Goal: Task Accomplishment & Management: Manage account settings

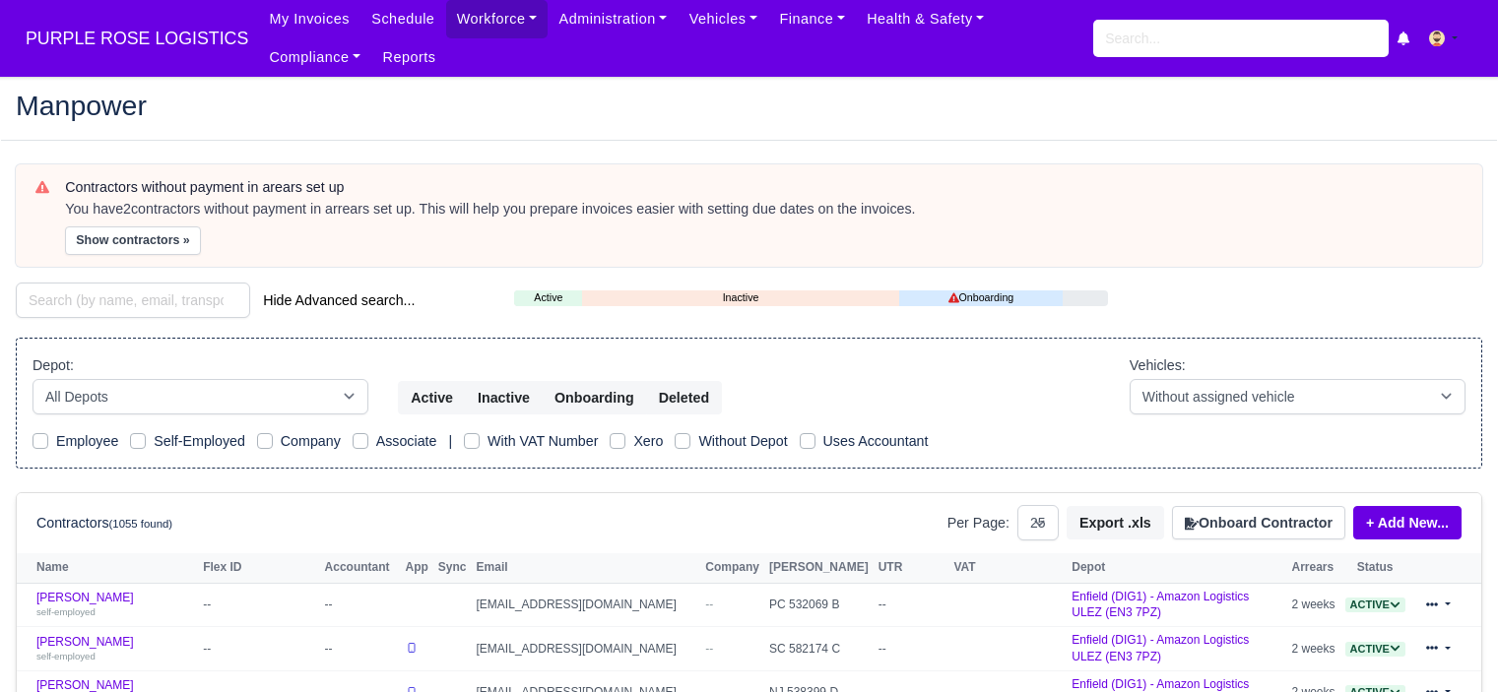
select select "25"
type input "yosi"
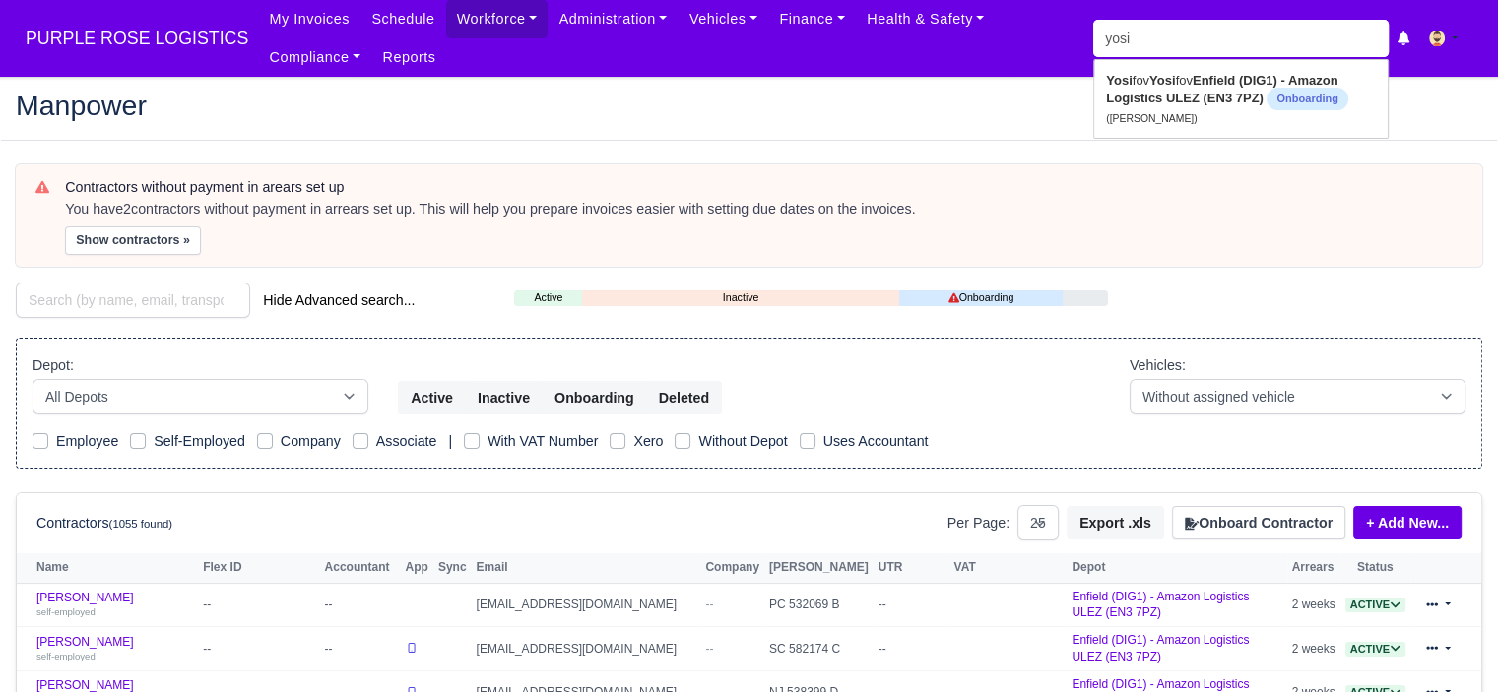
type input "yosifov Yosifov"
click at [1205, 82] on strong "Enfield (DIG1) - Amazon Logistics ULEZ (EN3 7PZ)" at bounding box center [1221, 89] width 231 height 32
type input "Yosifov Yosifov"
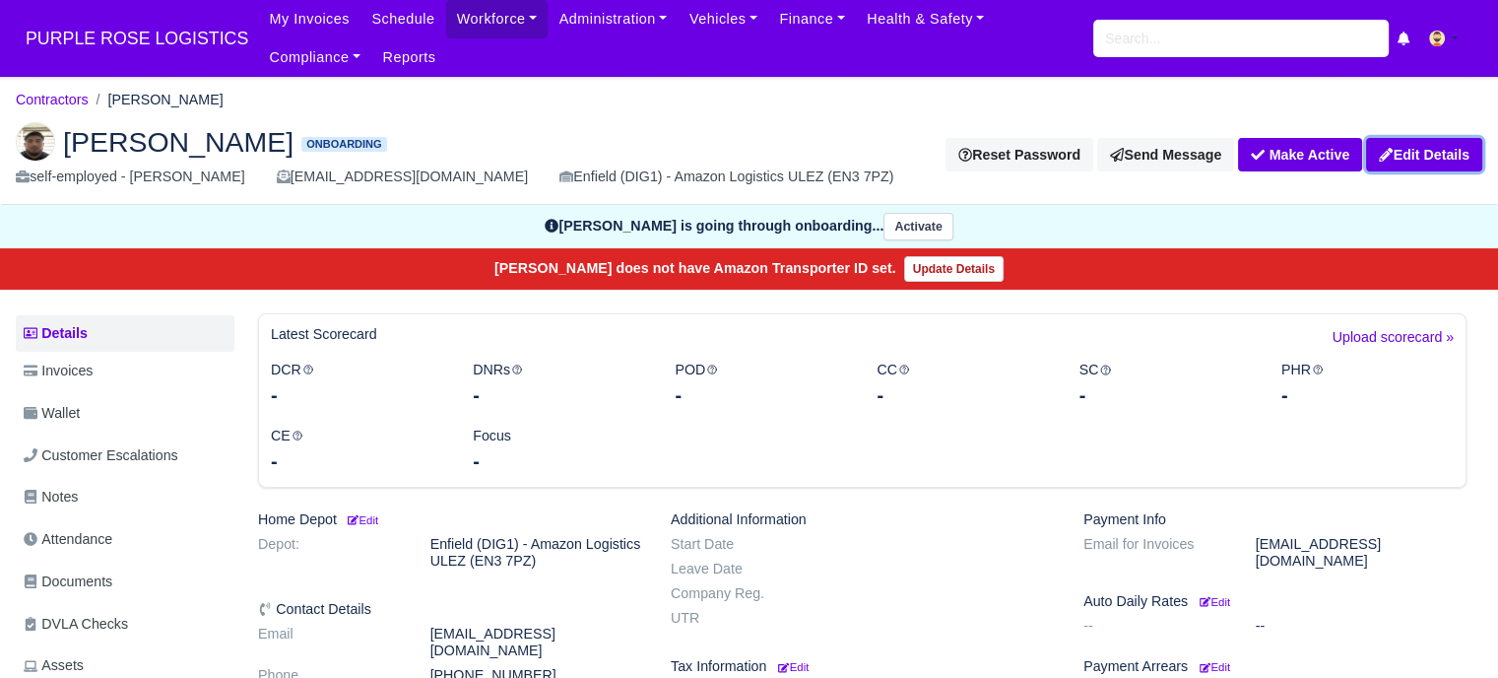
click at [1434, 159] on link "Edit Details" at bounding box center [1424, 154] width 116 height 33
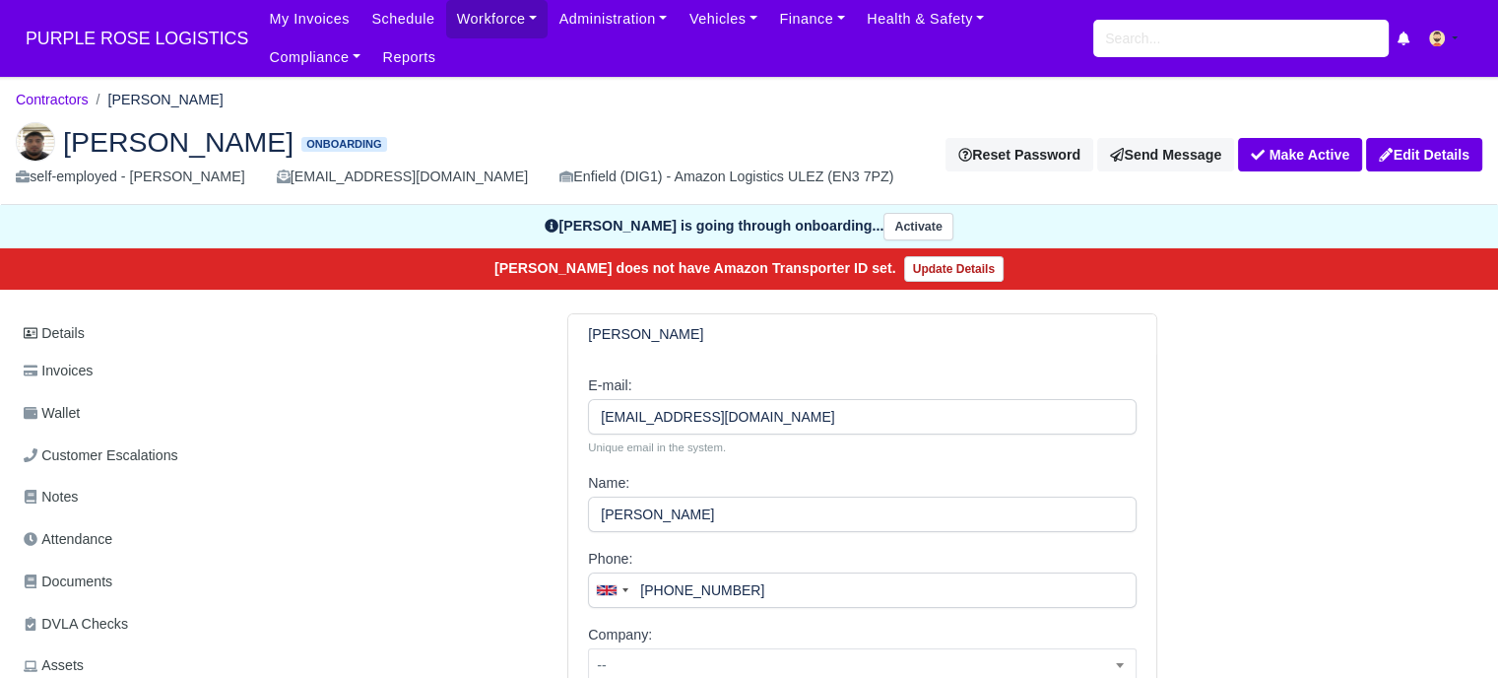
click at [634, 331] on h6 "[PERSON_NAME]" at bounding box center [645, 334] width 115 height 17
drag, startPoint x: 620, startPoint y: 334, endPoint x: 599, endPoint y: 342, distance: 23.1
click at [599, 342] on div "Yosifov Yosifov" at bounding box center [862, 334] width 588 height 40
click at [50, 338] on link "Details" at bounding box center [125, 333] width 219 height 36
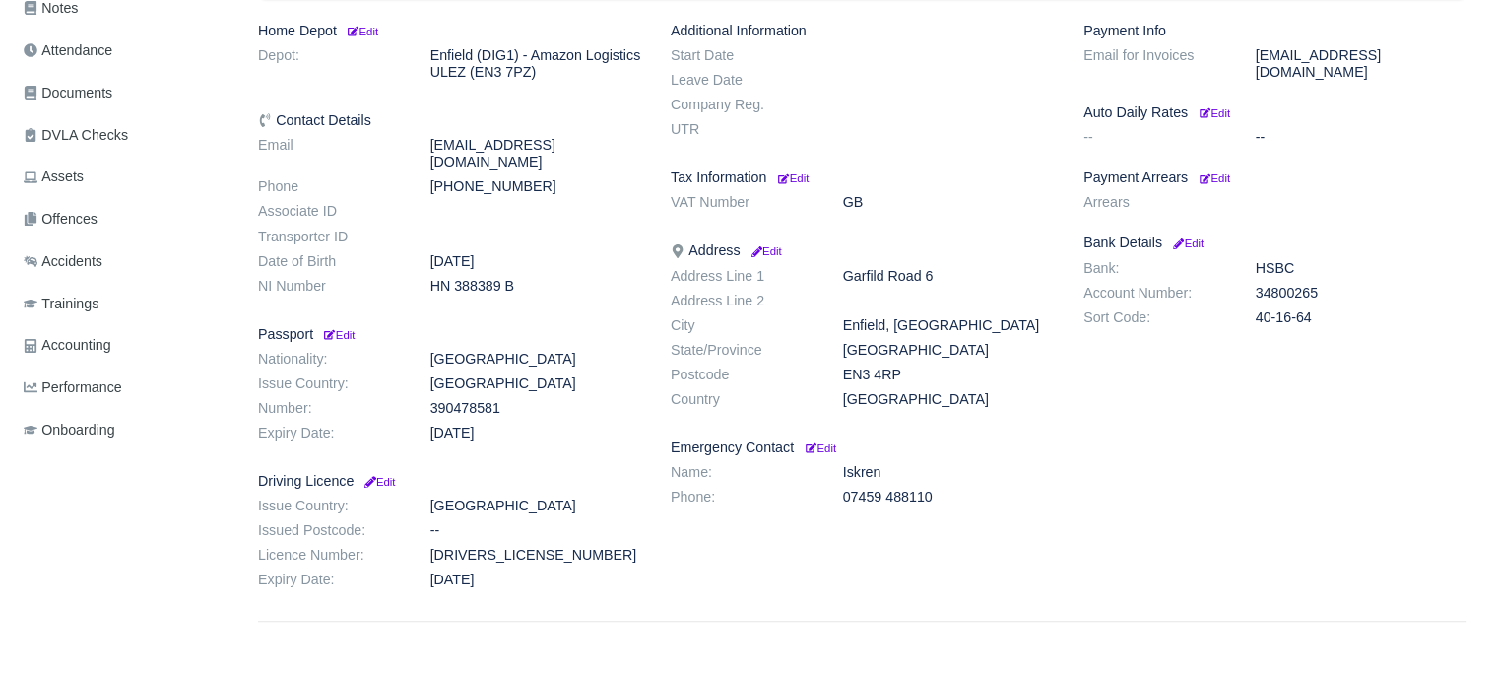
scroll to position [95, 0]
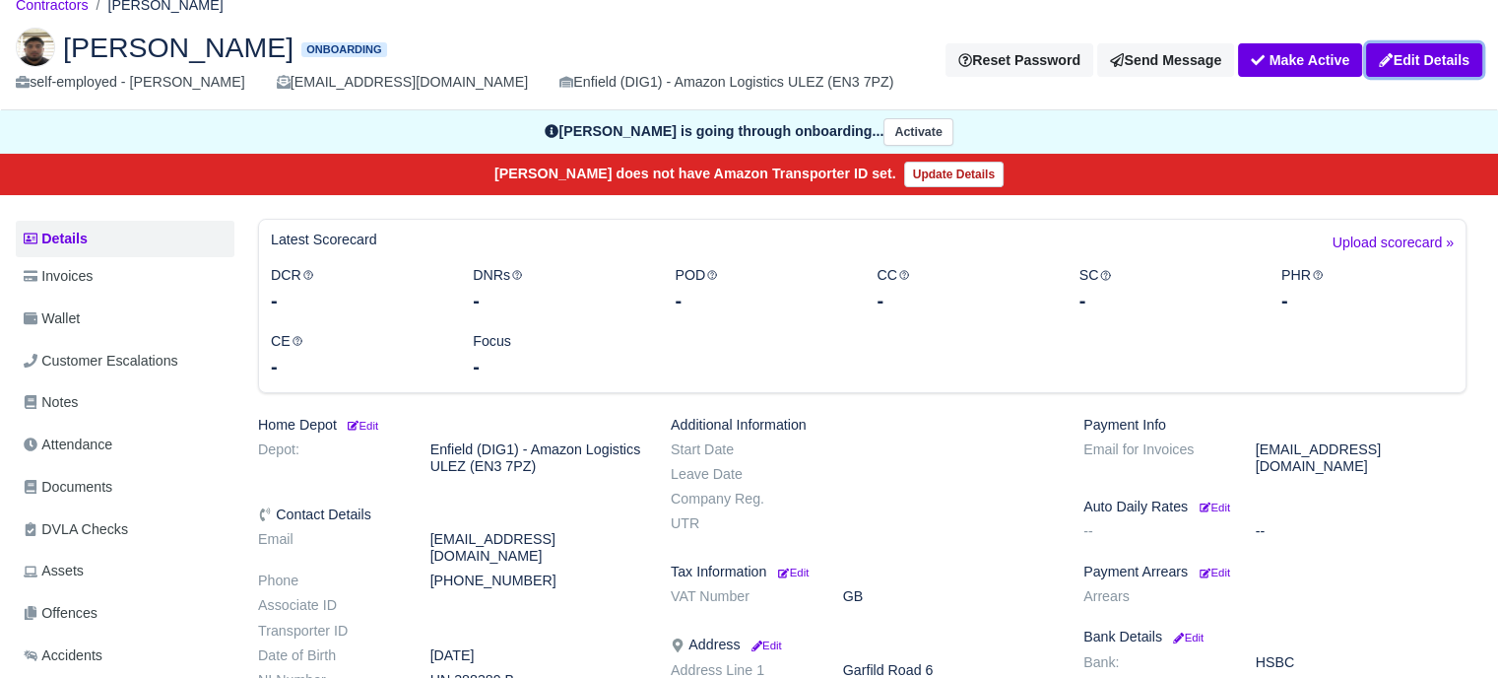
click at [1398, 74] on link "Edit Details" at bounding box center [1424, 59] width 116 height 33
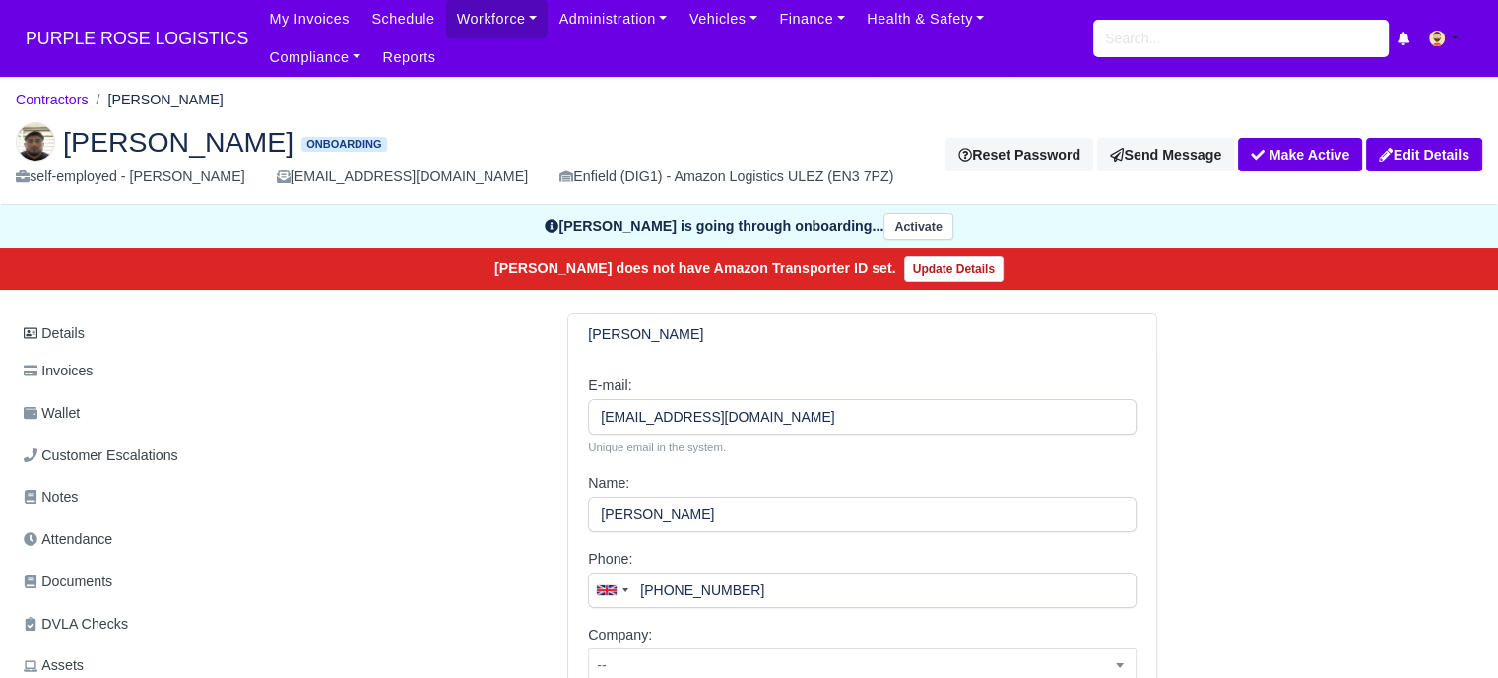
scroll to position [148, 8]
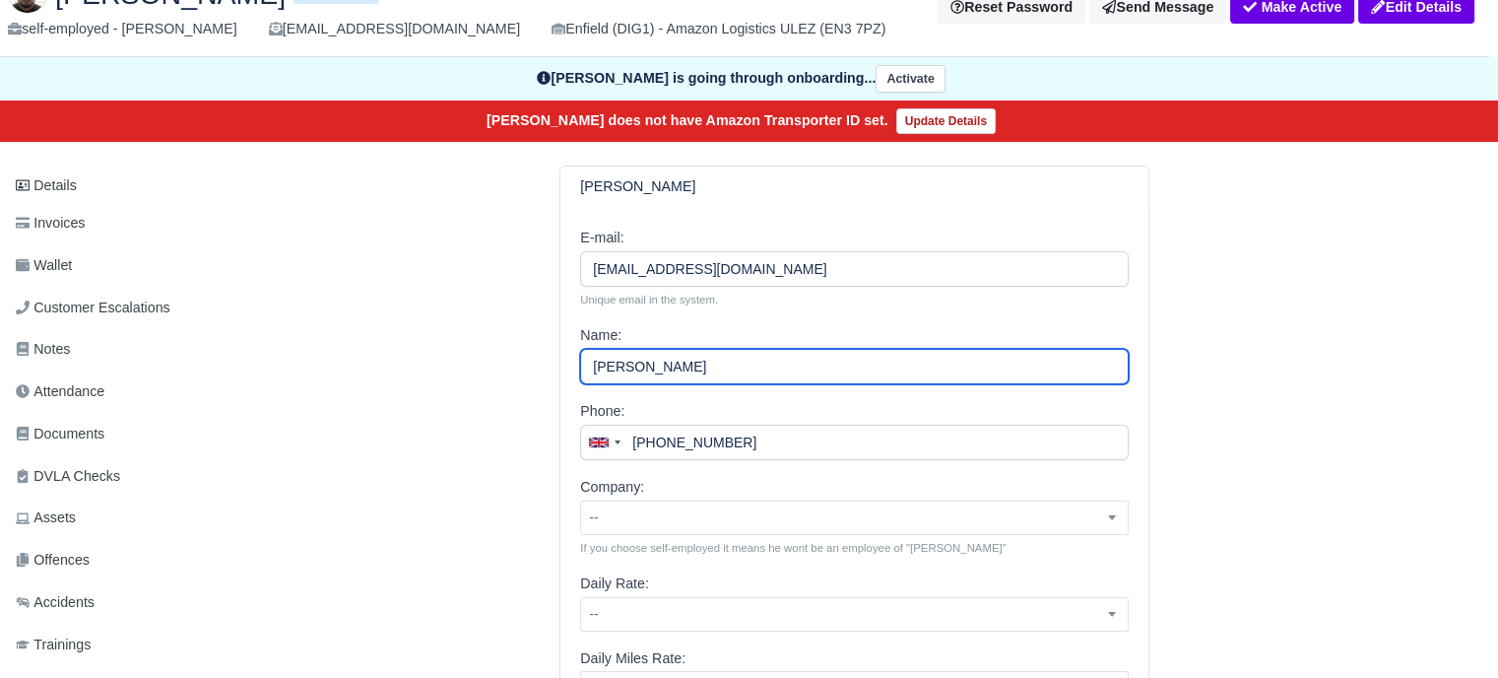
click at [652, 357] on input "[PERSON_NAME]" at bounding box center [854, 366] width 549 height 35
paste input "yosif Yosifov"
click at [598, 367] on input "yosif Yosifov" at bounding box center [854, 366] width 549 height 35
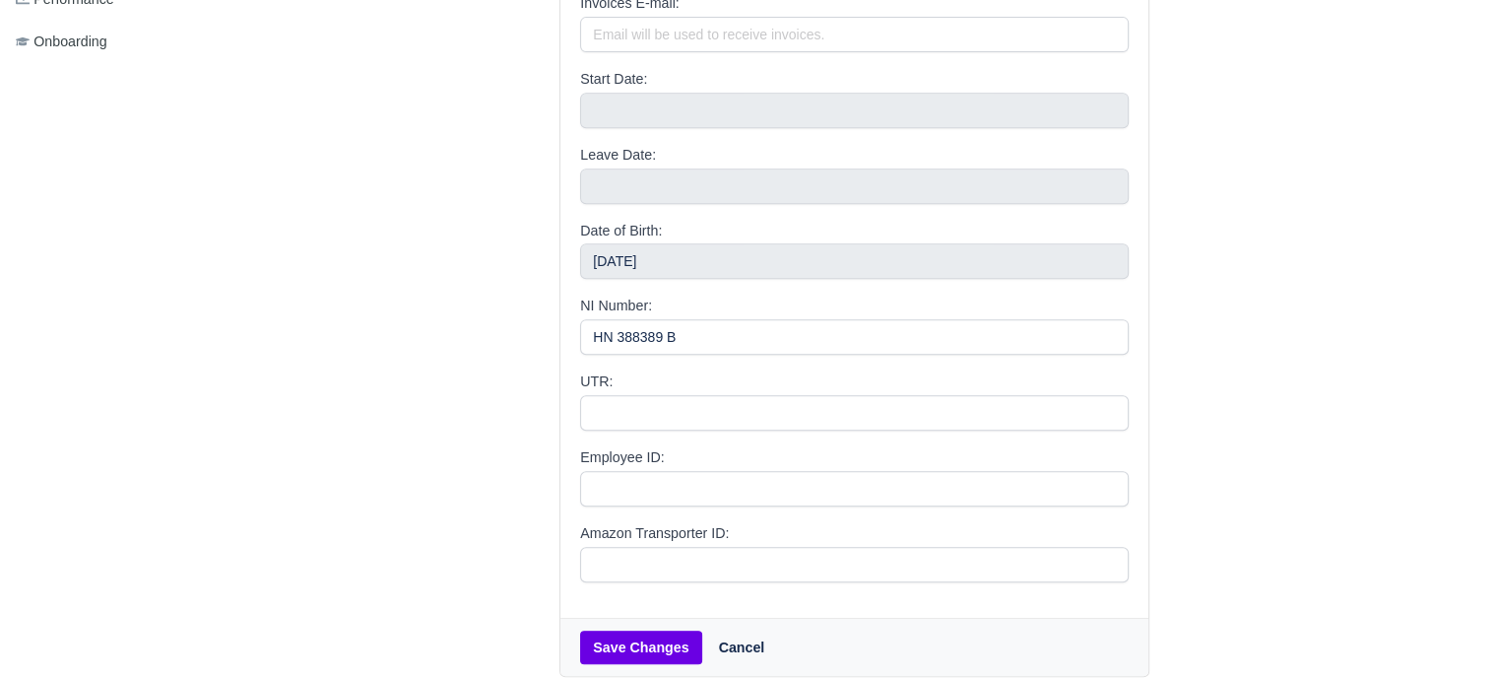
scroll to position [898, 8]
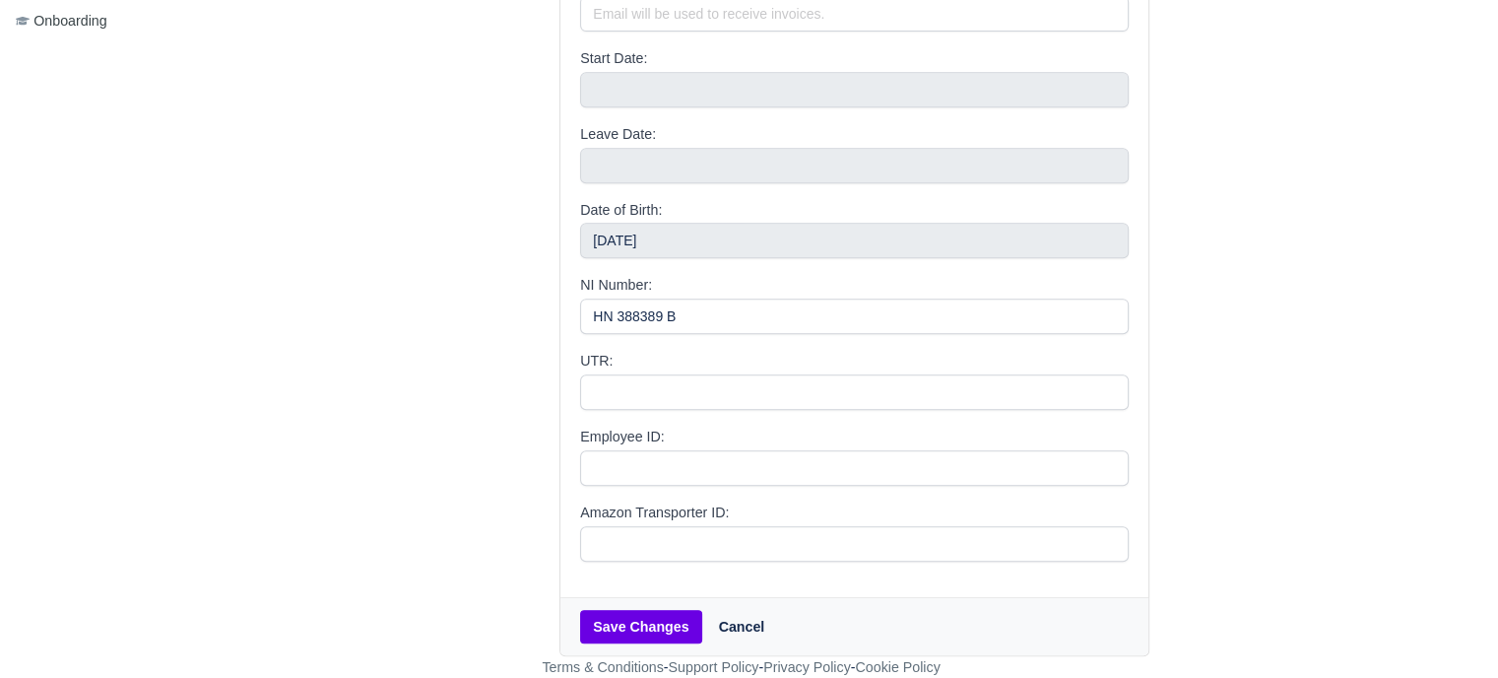
type input "Yosif Yosifov"
click at [625, 621] on button "Save Changes" at bounding box center [640, 626] width 121 height 33
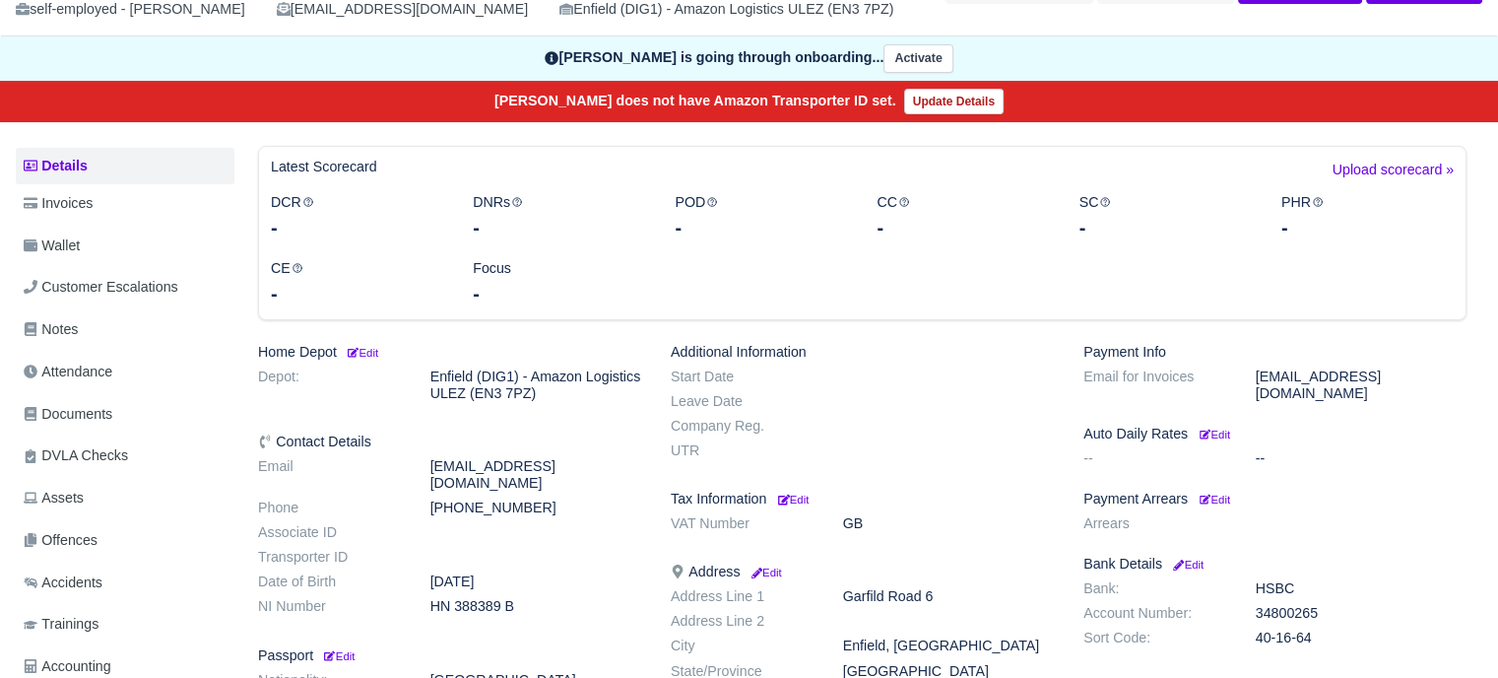
scroll to position [133, 0]
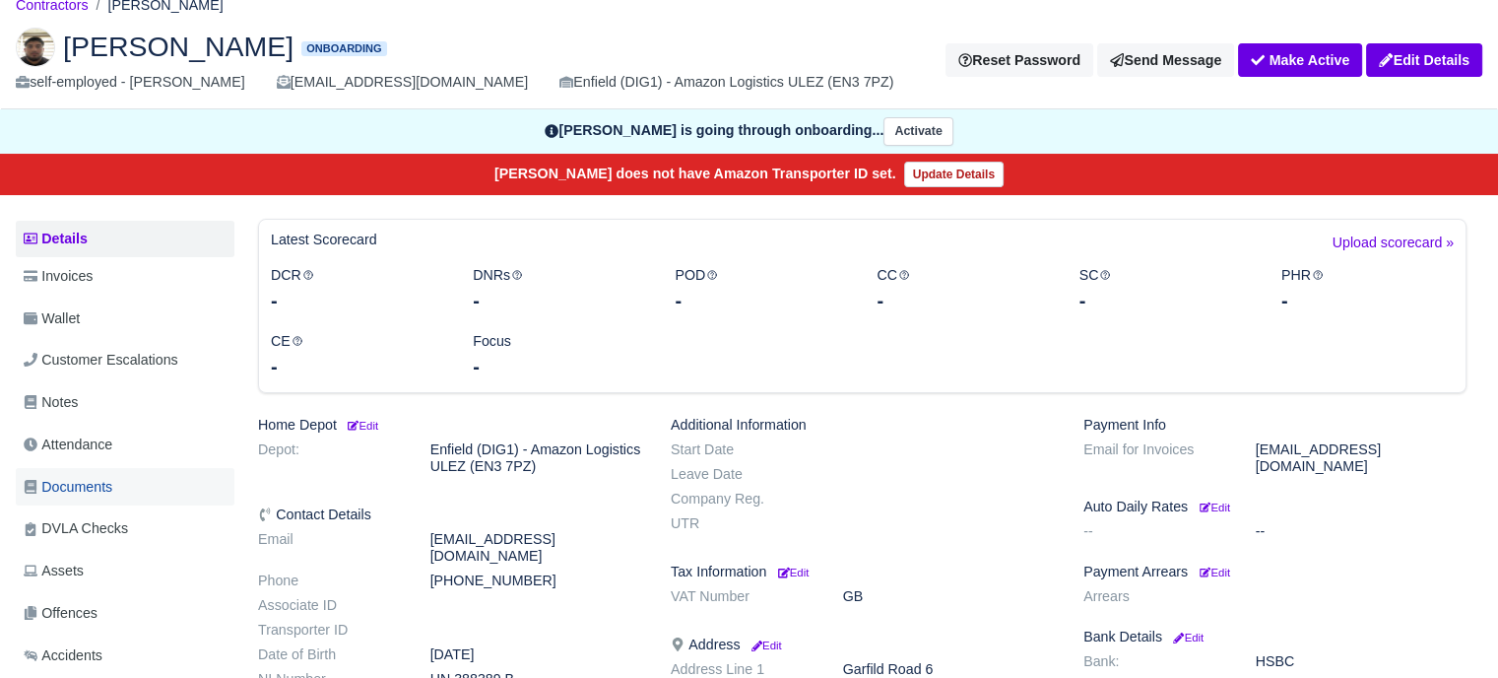
click at [95, 472] on link "Documents" at bounding box center [125, 487] width 219 height 38
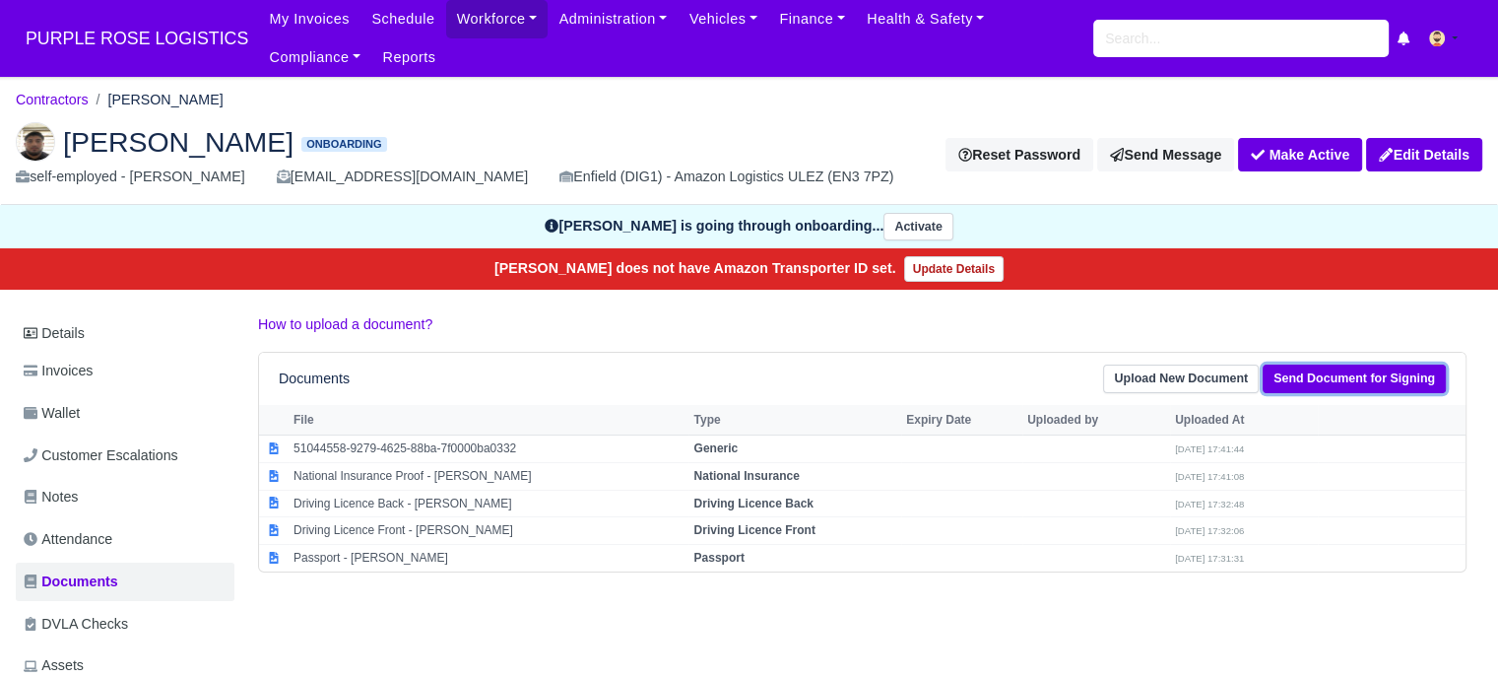
click at [1363, 381] on link "Send Document for Signing" at bounding box center [1353, 378] width 183 height 29
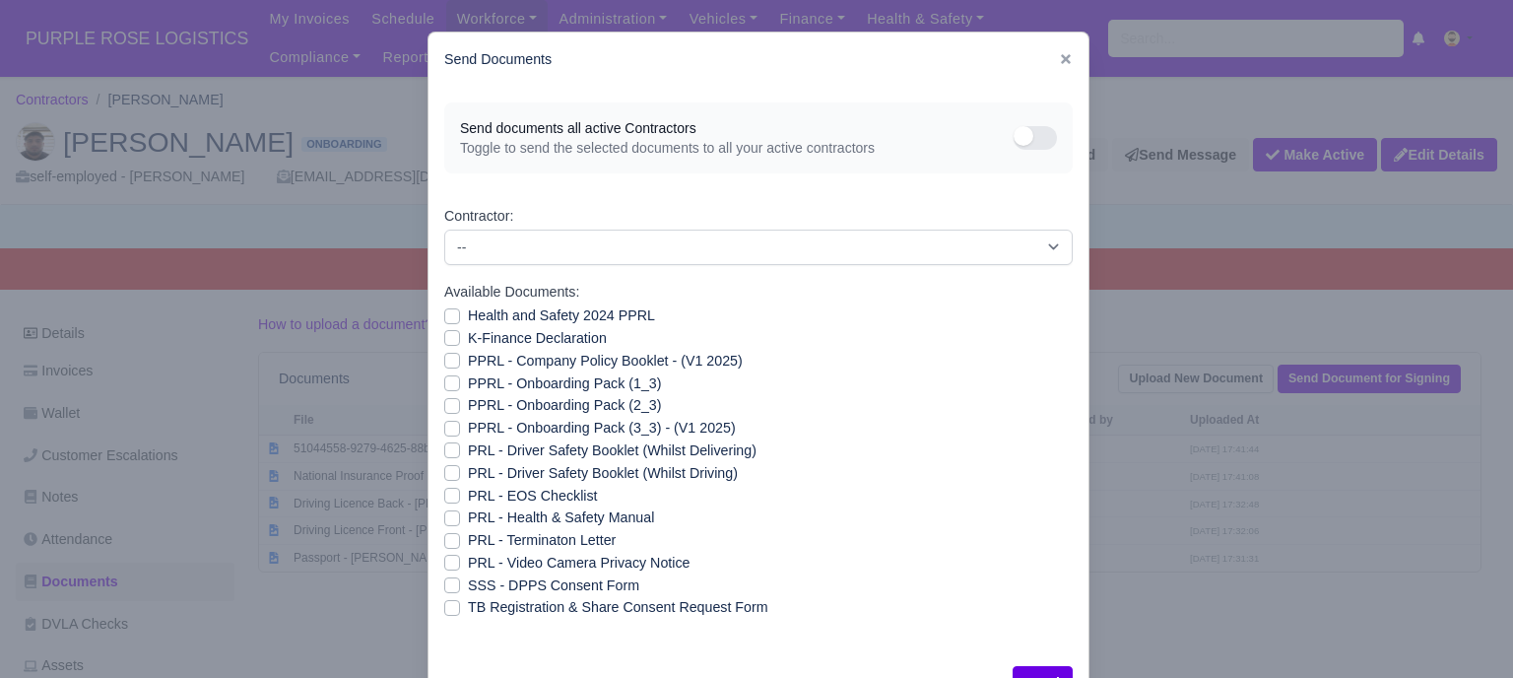
click at [468, 561] on label "PRL - Video Camera Privacy Notice" at bounding box center [579, 562] width 222 height 23
click at [444, 561] on input "PRL - Video Camera Privacy Notice" at bounding box center [452, 559] width 16 height 16
checkbox input "true"
click at [468, 520] on label "PRL - Health & Safety Manual" at bounding box center [561, 517] width 186 height 23
click at [445, 520] on input "PRL - Health & Safety Manual" at bounding box center [452, 514] width 16 height 16
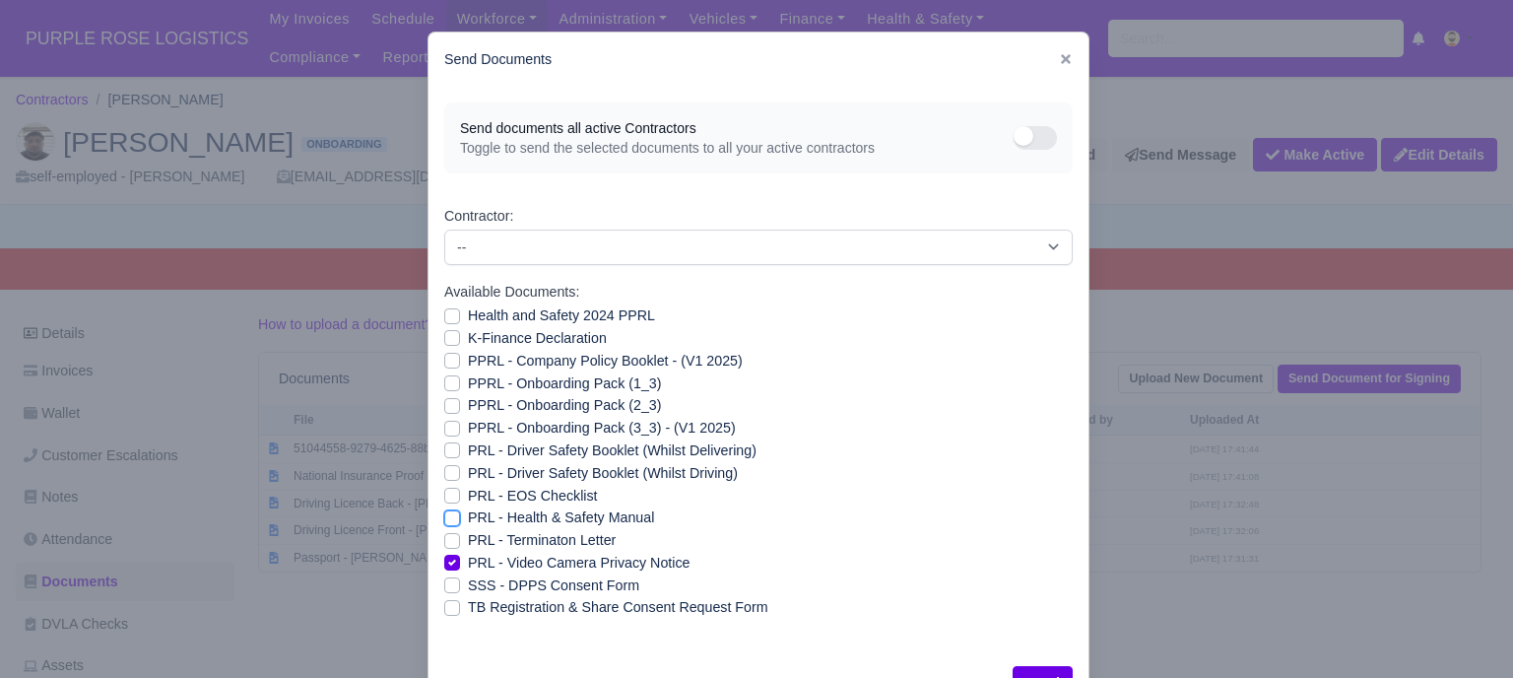
checkbox input "true"
click at [468, 474] on label "PRL - Driver Safety Booklet (Whilst Driving)" at bounding box center [603, 473] width 270 height 23
click at [444, 474] on input "PRL - Driver Safety Booklet (Whilst Driving)" at bounding box center [452, 470] width 16 height 16
checkbox input "true"
click at [468, 448] on label "PRL - Driver Safety Booklet (Whilst Delivering)" at bounding box center [612, 450] width 289 height 23
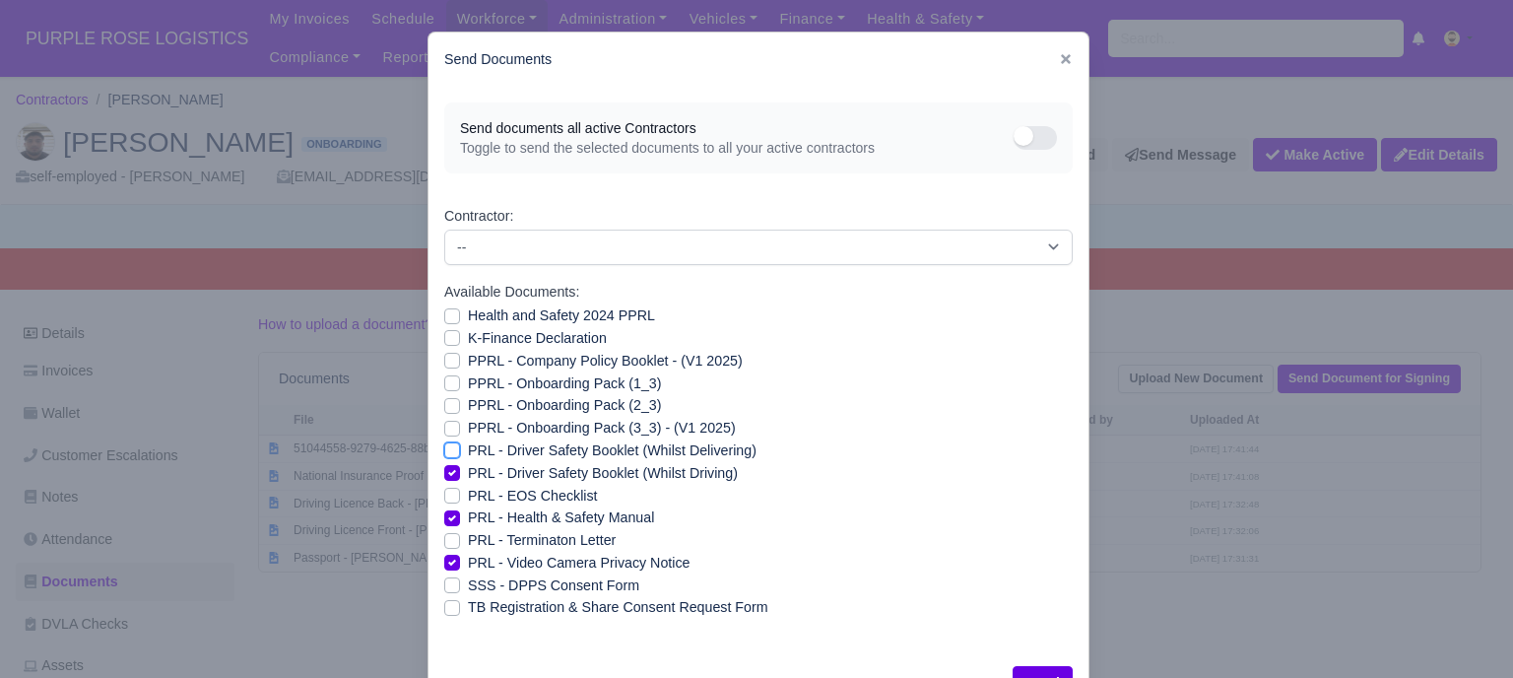
click at [444, 448] on input "PRL - Driver Safety Booklet (Whilst Delivering)" at bounding box center [452, 447] width 16 height 16
checkbox input "true"
click at [468, 433] on label "PPRL - Onboarding Pack (3_3) - (V1 2025)" at bounding box center [602, 428] width 268 height 23
click at [444, 432] on input "PPRL - Onboarding Pack (3_3) - (V1 2025)" at bounding box center [452, 425] width 16 height 16
checkbox input "true"
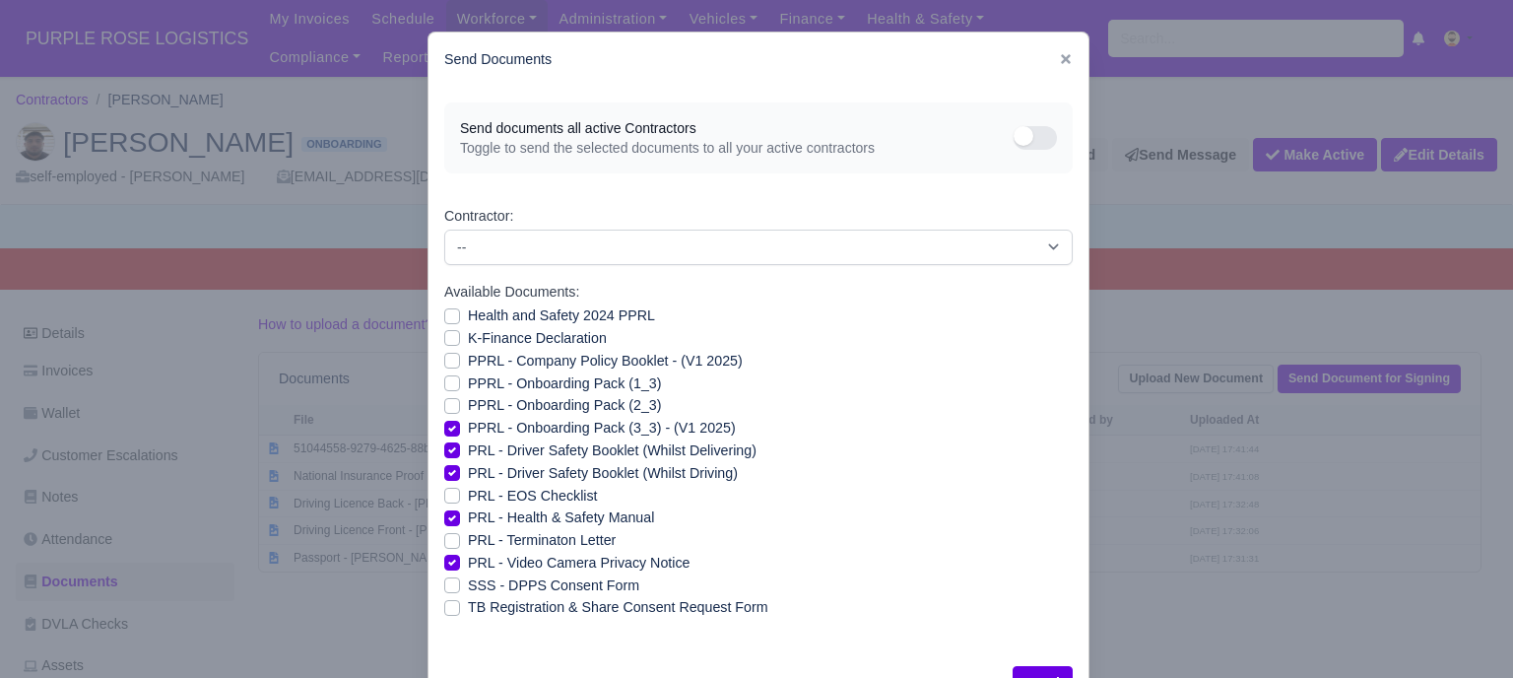
click at [468, 405] on label "PPRL - Onboarding Pack (2_3)" at bounding box center [564, 405] width 193 height 23
click at [444, 405] on input "PPRL - Onboarding Pack (2_3)" at bounding box center [452, 402] width 16 height 16
checkbox input "true"
click at [468, 385] on label "PPRL - Onboarding Pack (1_3)" at bounding box center [564, 383] width 193 height 23
click at [444, 385] on input "PPRL - Onboarding Pack (1_3)" at bounding box center [452, 380] width 16 height 16
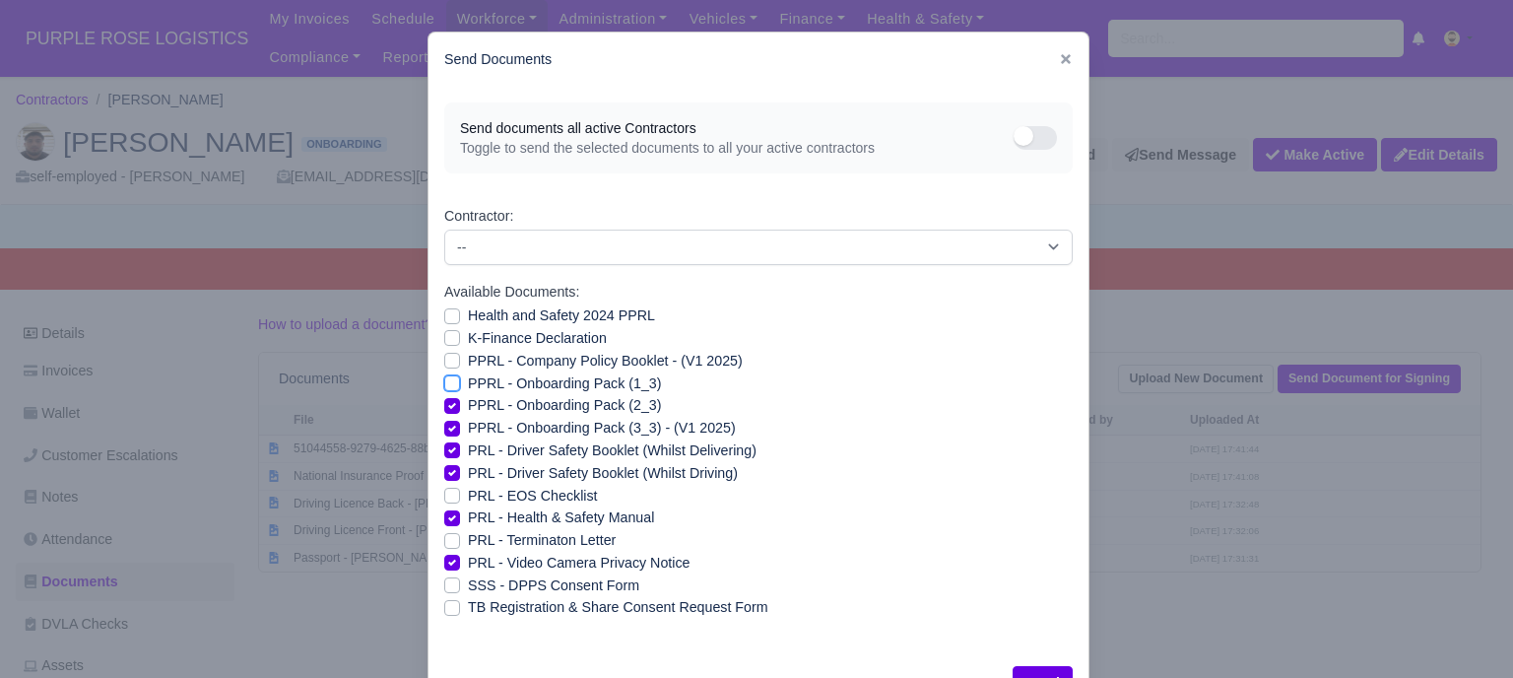
checkbox input "true"
click at [444, 369] on div "PPRL - Company Policy Booklet - (V1 2025)" at bounding box center [758, 361] width 628 height 23
click at [468, 341] on label "K-Finance Declaration" at bounding box center [537, 338] width 139 height 23
click at [444, 341] on input "K-Finance Declaration" at bounding box center [452, 335] width 16 height 16
checkbox input "true"
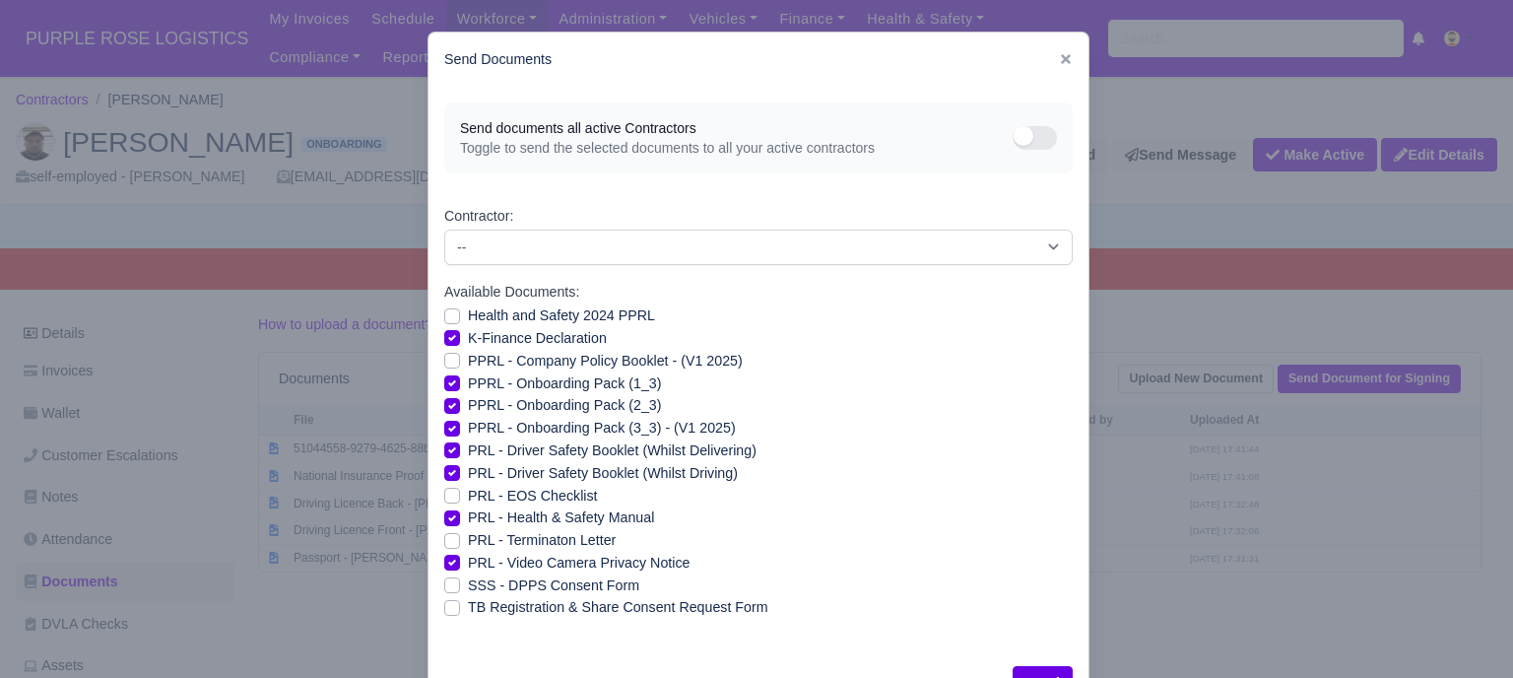
click at [468, 314] on label "Health and Safety 2024 PPRL" at bounding box center [561, 315] width 187 height 23
click at [444, 314] on input "Health and Safety 2024 PPRL" at bounding box center [452, 312] width 16 height 16
checkbox input "true"
click at [444, 373] on div "PPRL - Onboarding Pack (1_3)" at bounding box center [758, 383] width 628 height 23
click at [468, 365] on label "PPRL - Company Policy Booklet - (V1 2025)" at bounding box center [605, 361] width 275 height 23
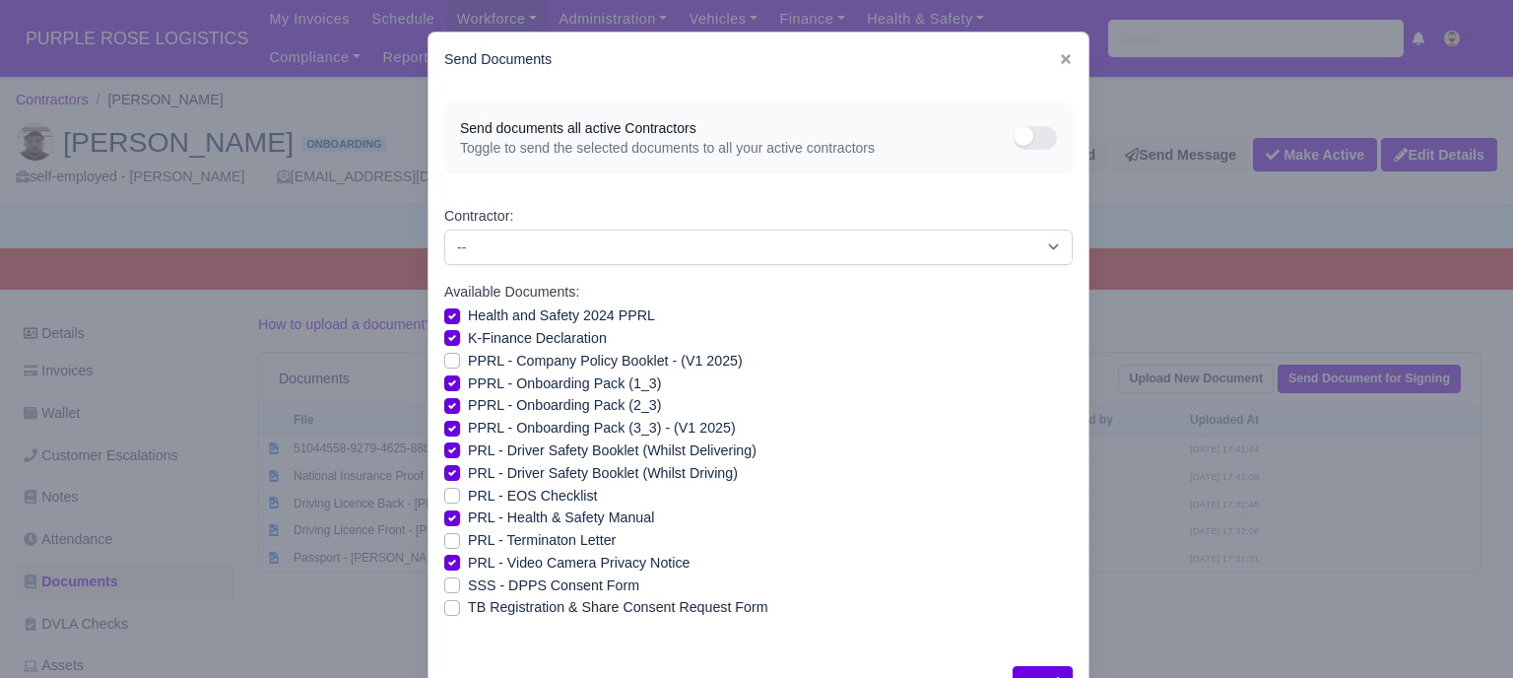
click at [444, 365] on input "PPRL - Company Policy Booklet - (V1 2025)" at bounding box center [452, 358] width 16 height 16
checkbox input "true"
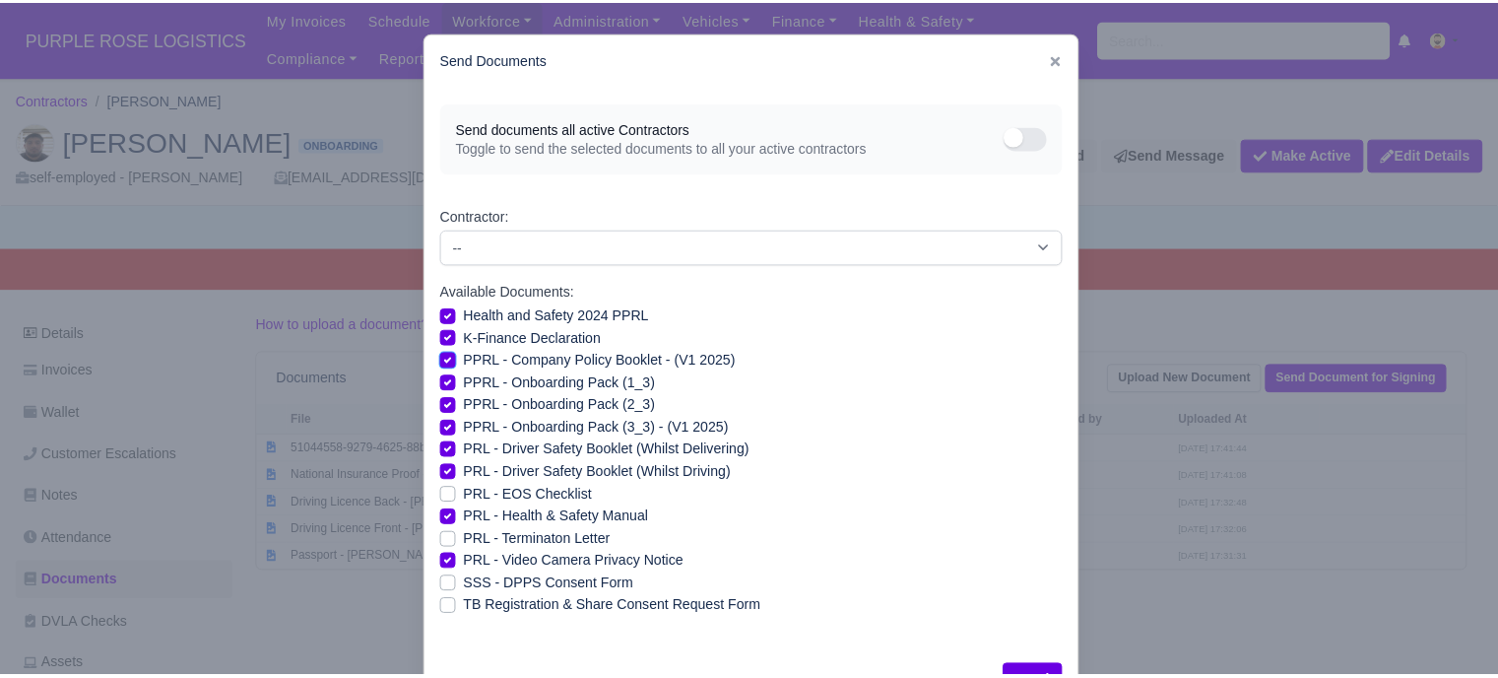
scroll to position [71, 0]
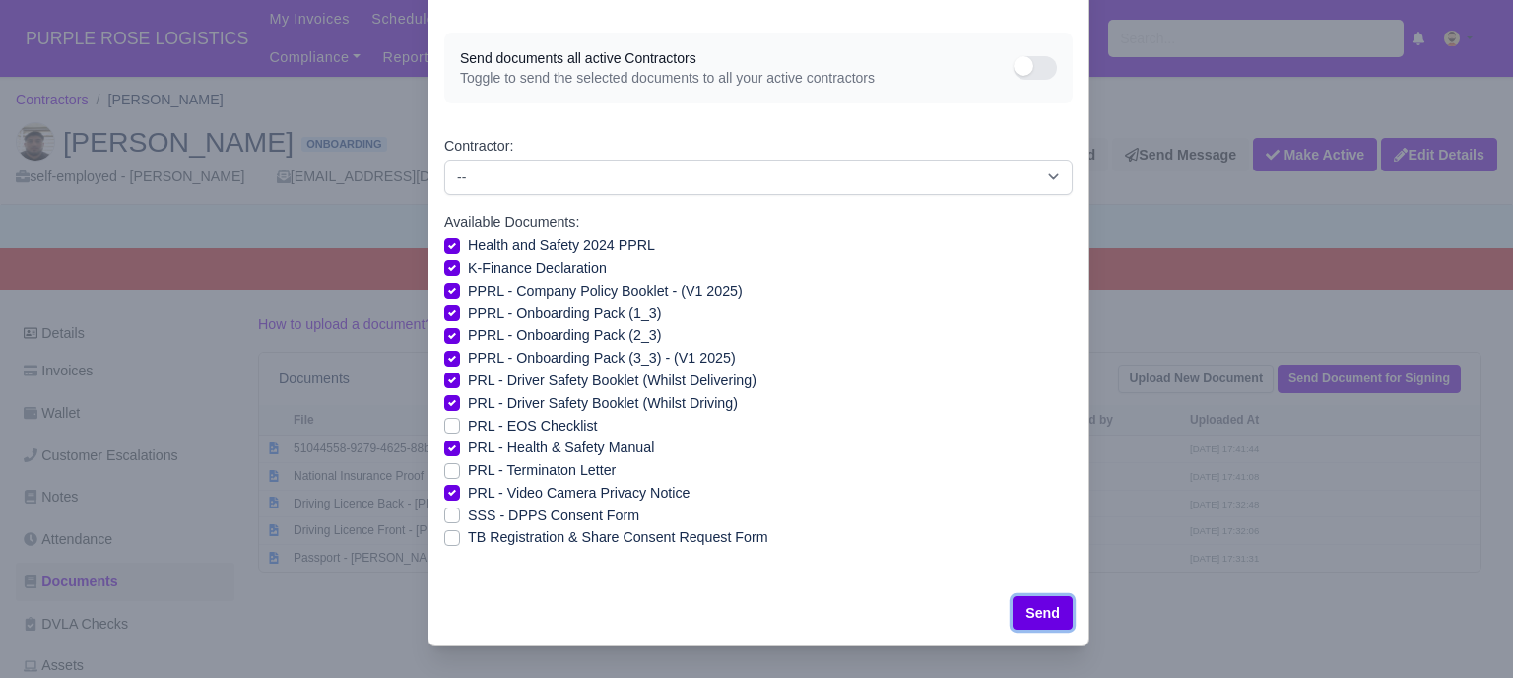
click at [1036, 613] on button "Send" at bounding box center [1042, 612] width 60 height 33
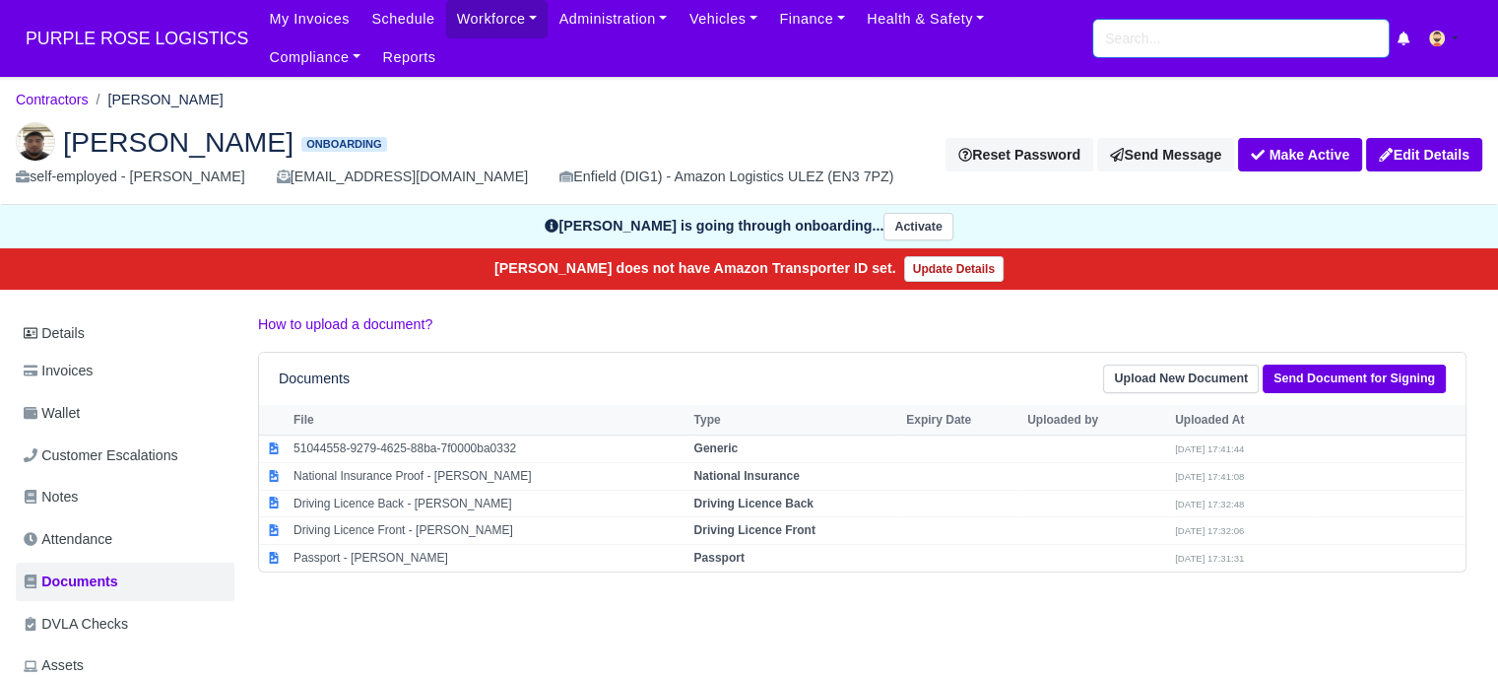
click at [1181, 24] on input "search" at bounding box center [1240, 38] width 295 height 37
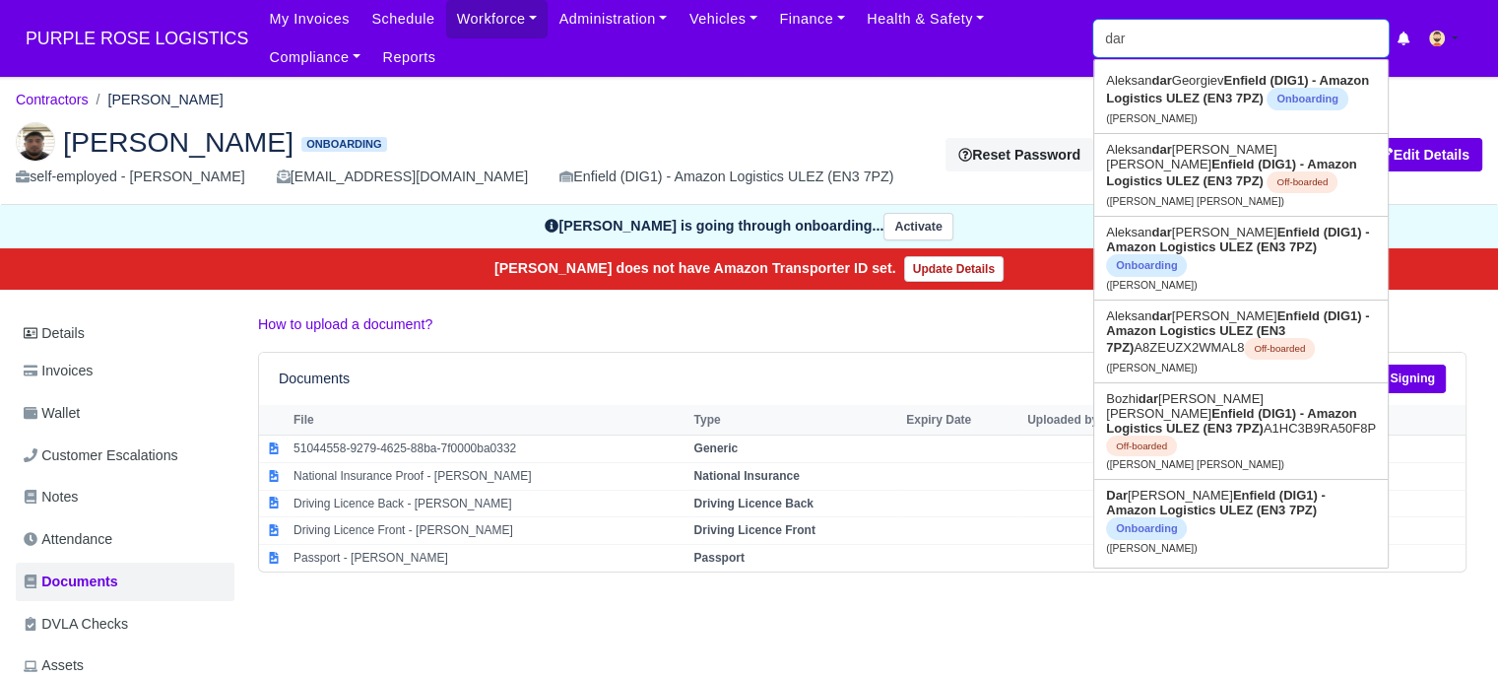
type input "dary"
type input "daryl Hall"
type input "[PERSON_NAME]"
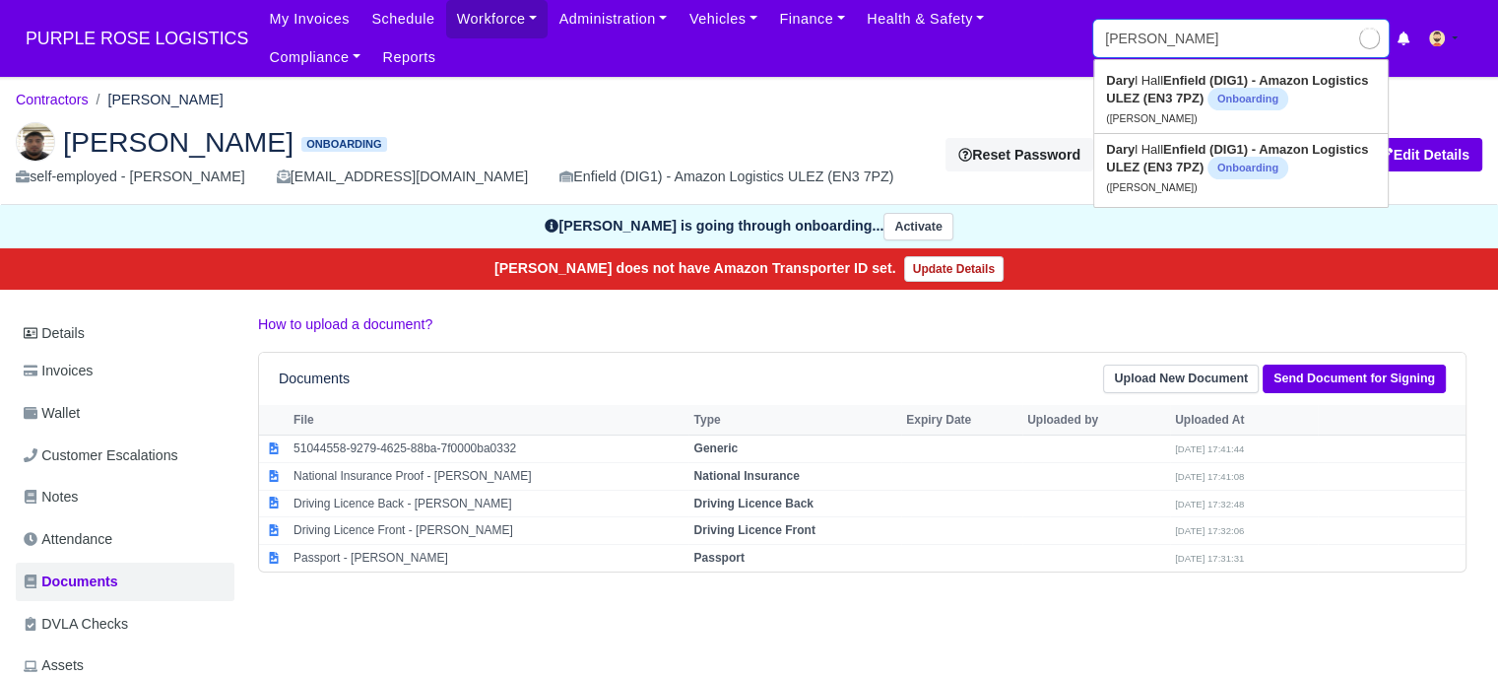
type input "daryl Hall"
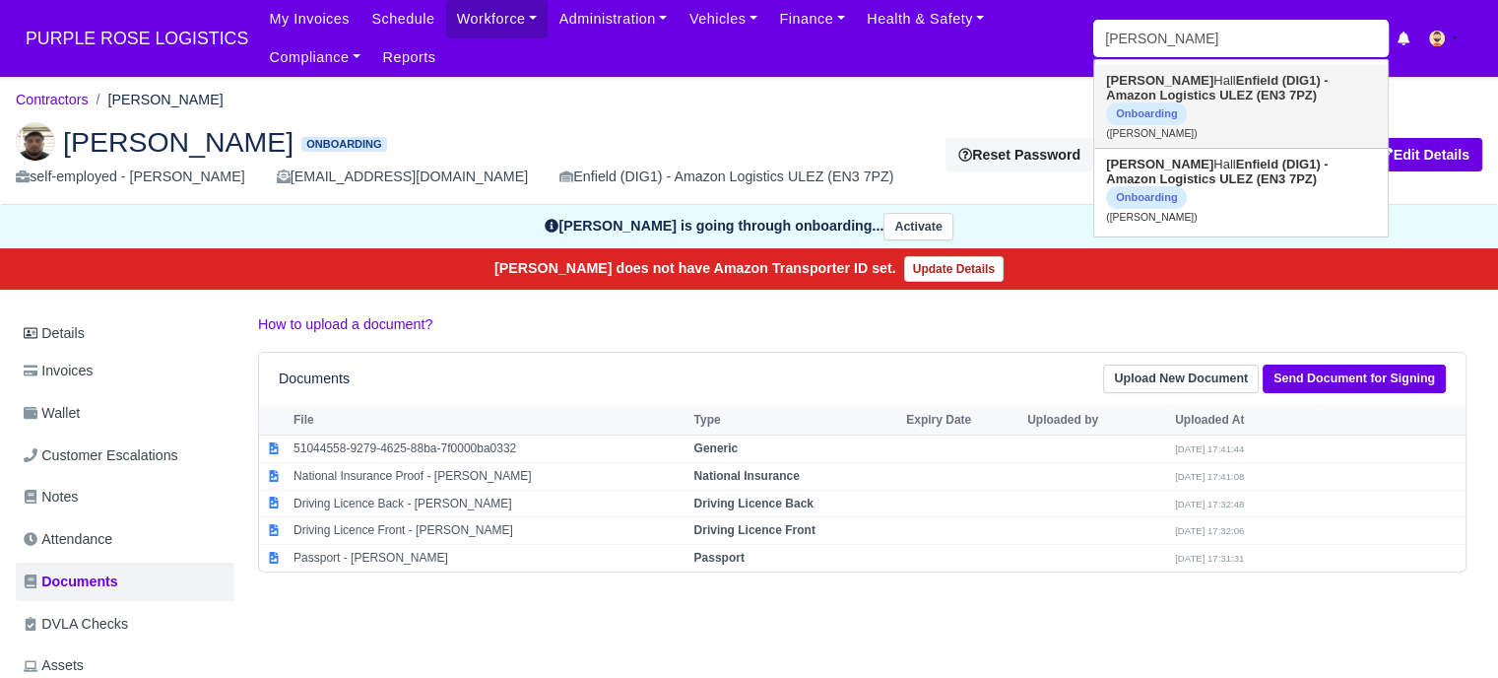
click at [1187, 102] on span "Onboarding" at bounding box center [1146, 113] width 81 height 23
type input "[PERSON_NAME]"
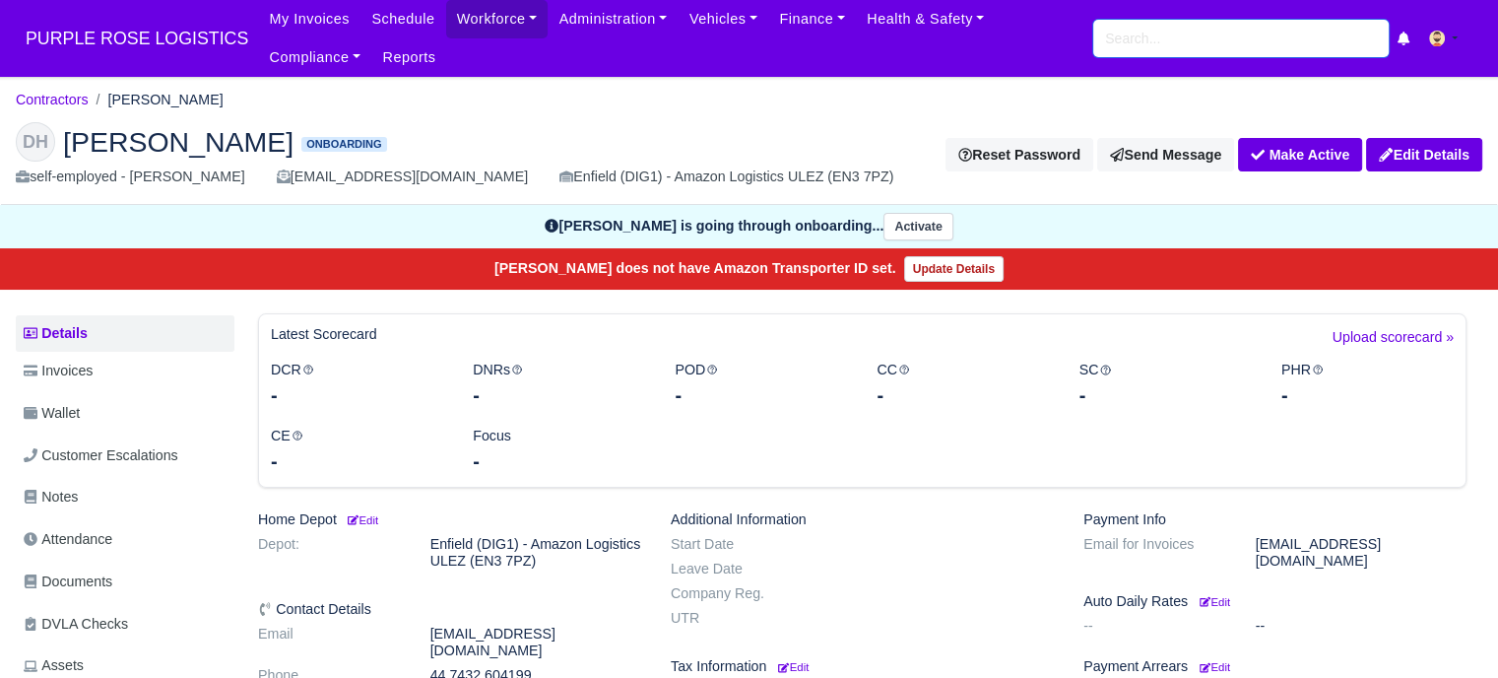
click at [1236, 42] on input "search" at bounding box center [1240, 38] width 295 height 37
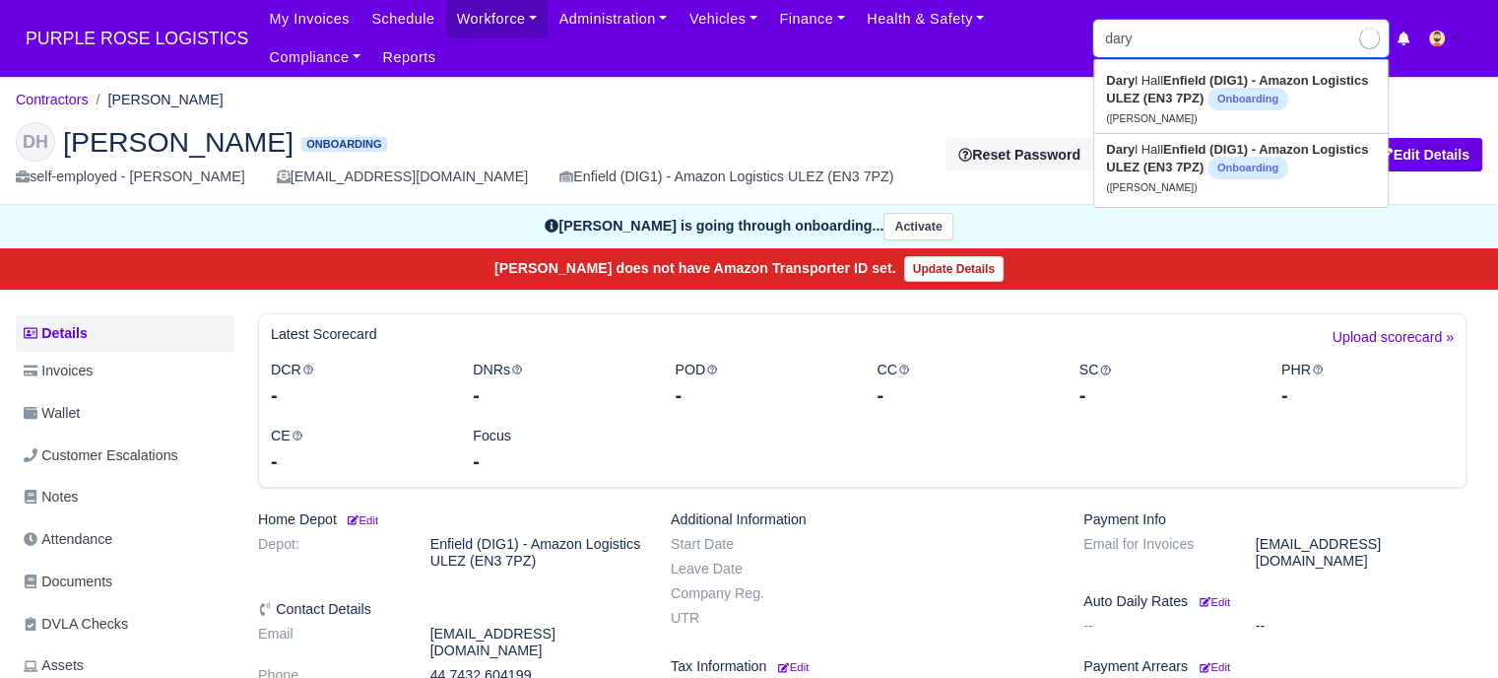
type input "[PERSON_NAME]"
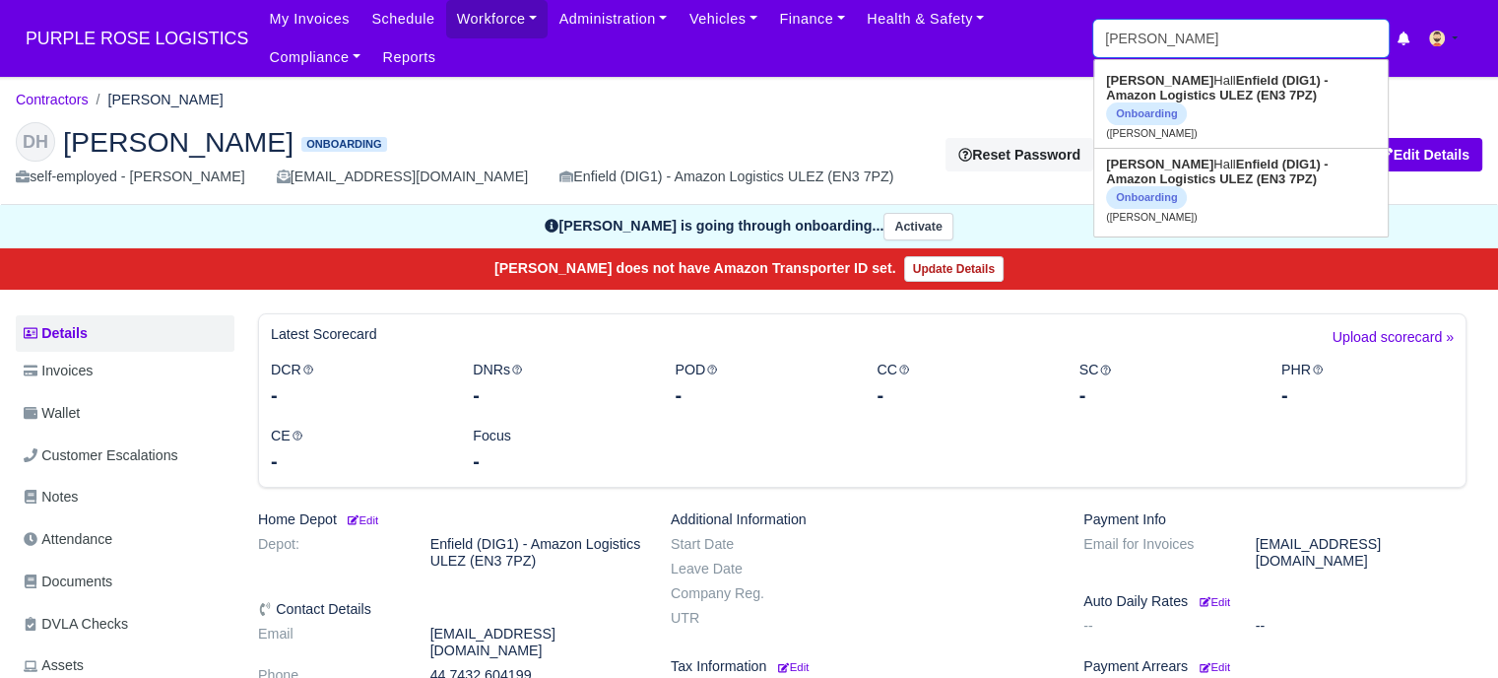
type input "[PERSON_NAME]"
click at [477, 22] on link "Workforce" at bounding box center [497, 19] width 102 height 38
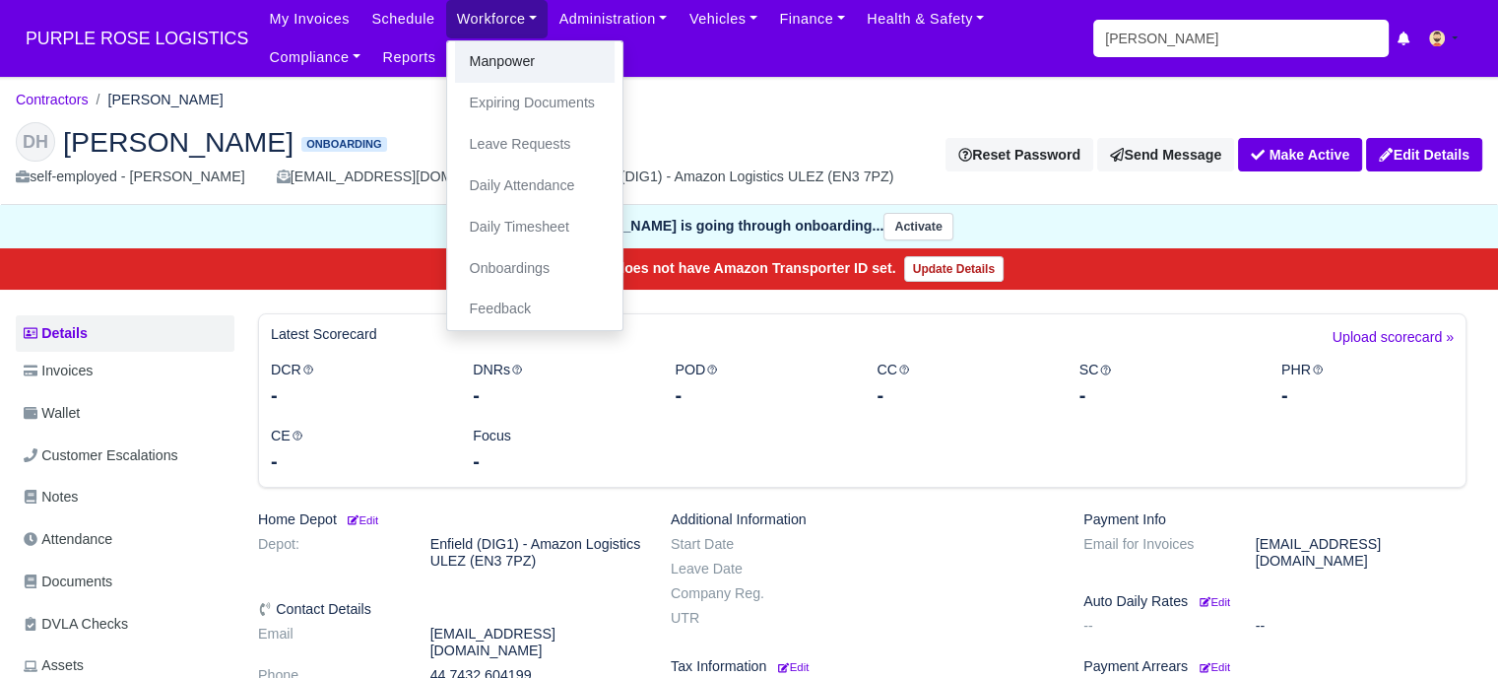
click at [480, 58] on link "Manpower" at bounding box center [535, 61] width 160 height 41
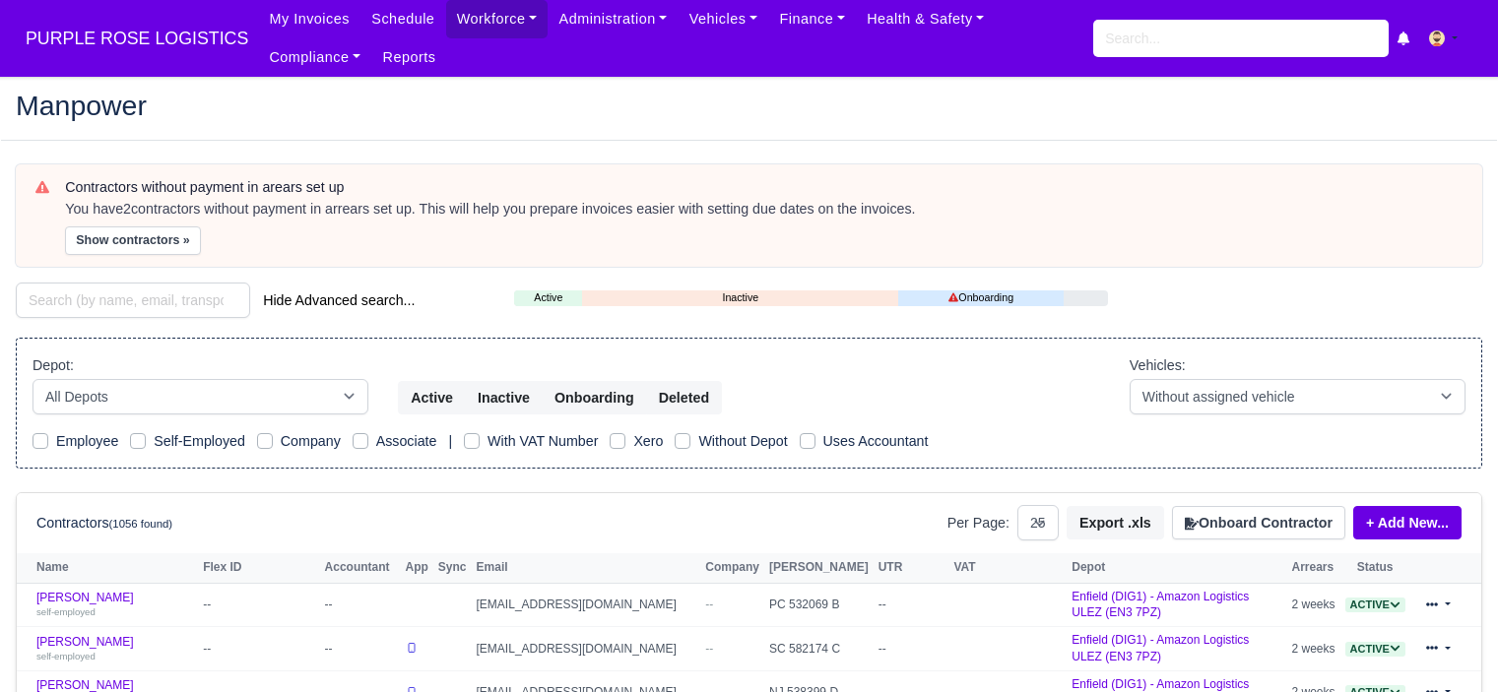
select select "25"
click at [98, 302] on input "search" at bounding box center [133, 300] width 234 height 35
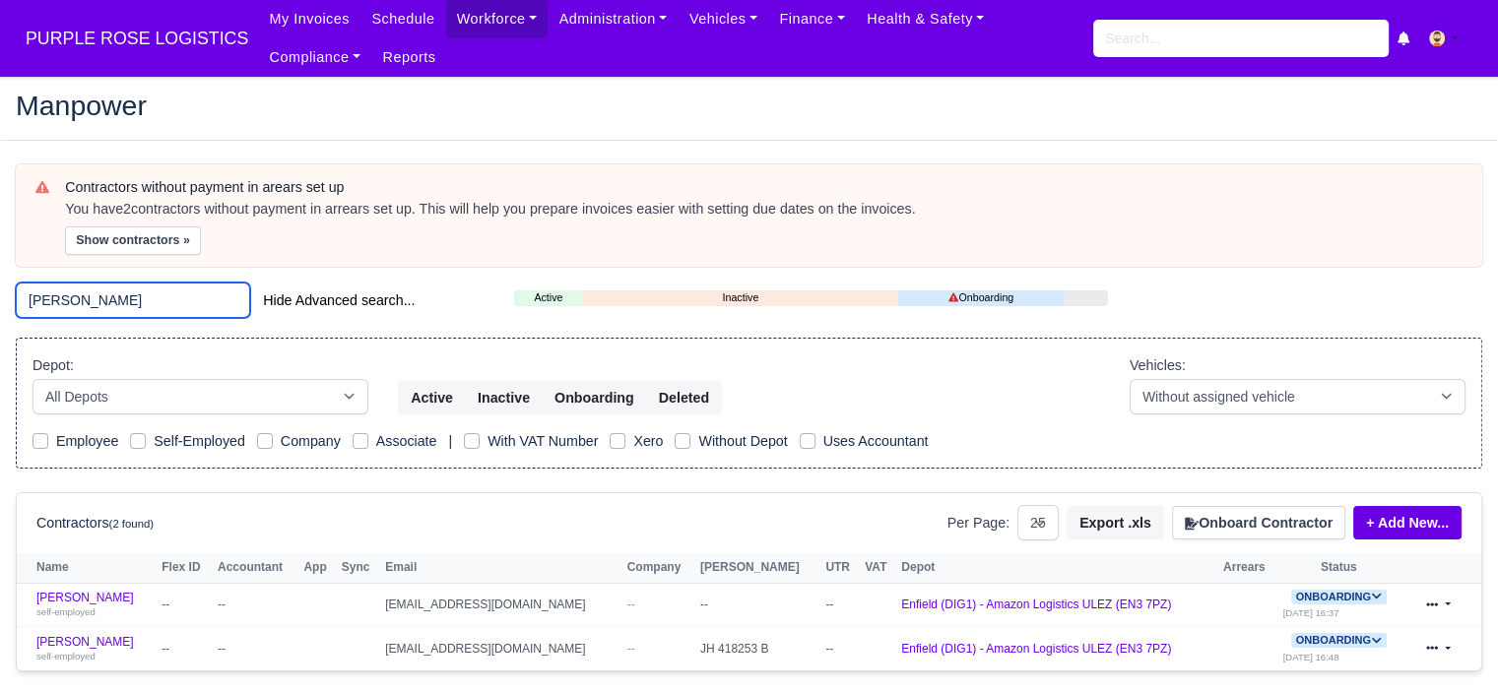
scroll to position [46, 0]
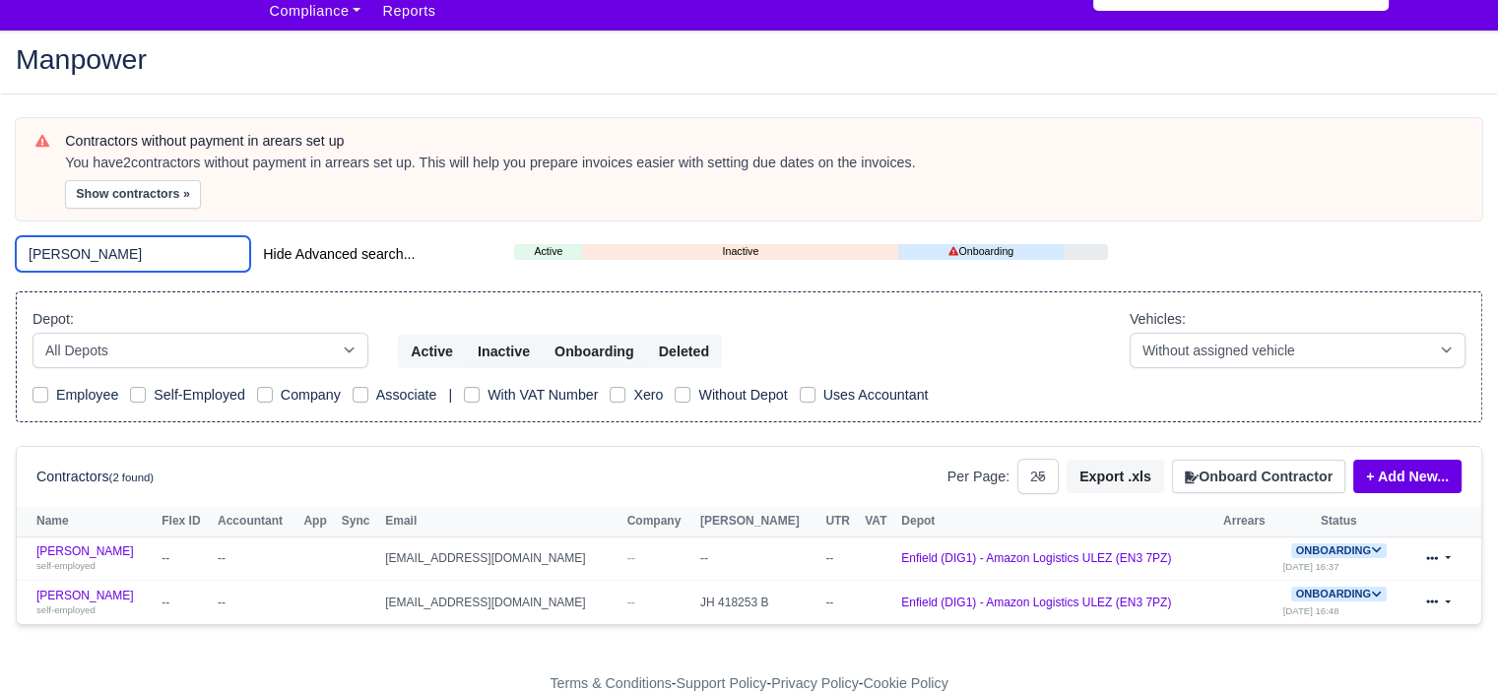
type input "daryl"
click at [20, 588] on td "Daryl Hall self-employed" at bounding box center [87, 602] width 140 height 43
click at [1435, 559] on icon at bounding box center [1432, 558] width 12 height 12
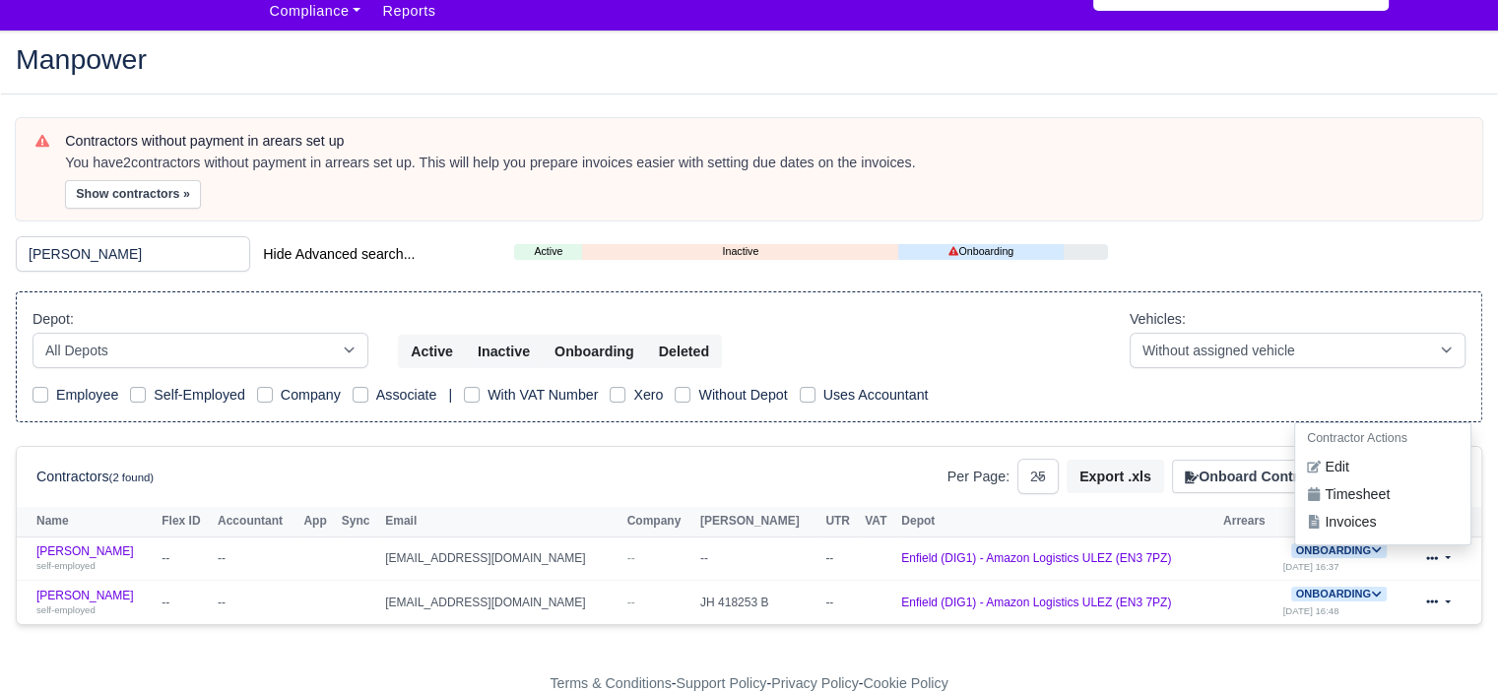
click at [1129, 149] on div "Contractors without payment in arears set up You have 2 contractors without pay…" at bounding box center [763, 171] width 1397 height 76
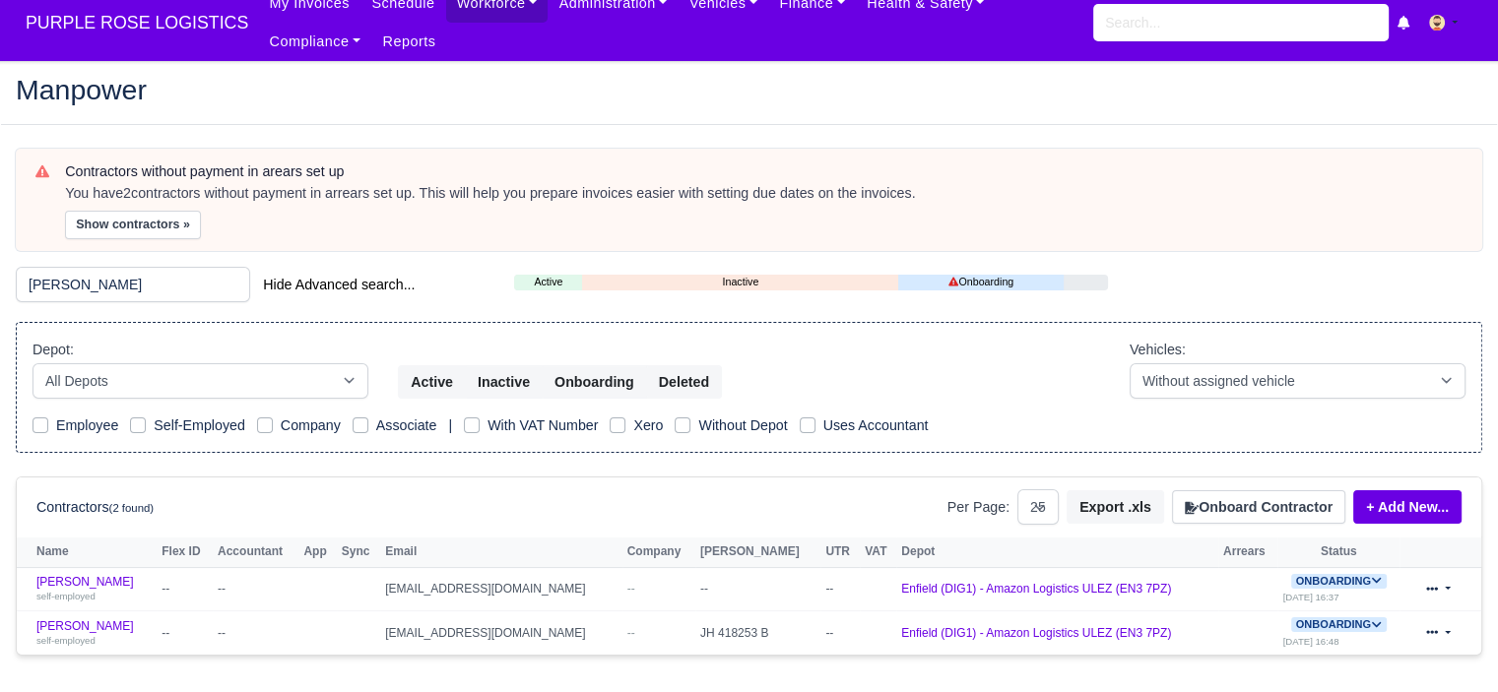
scroll to position [0, 0]
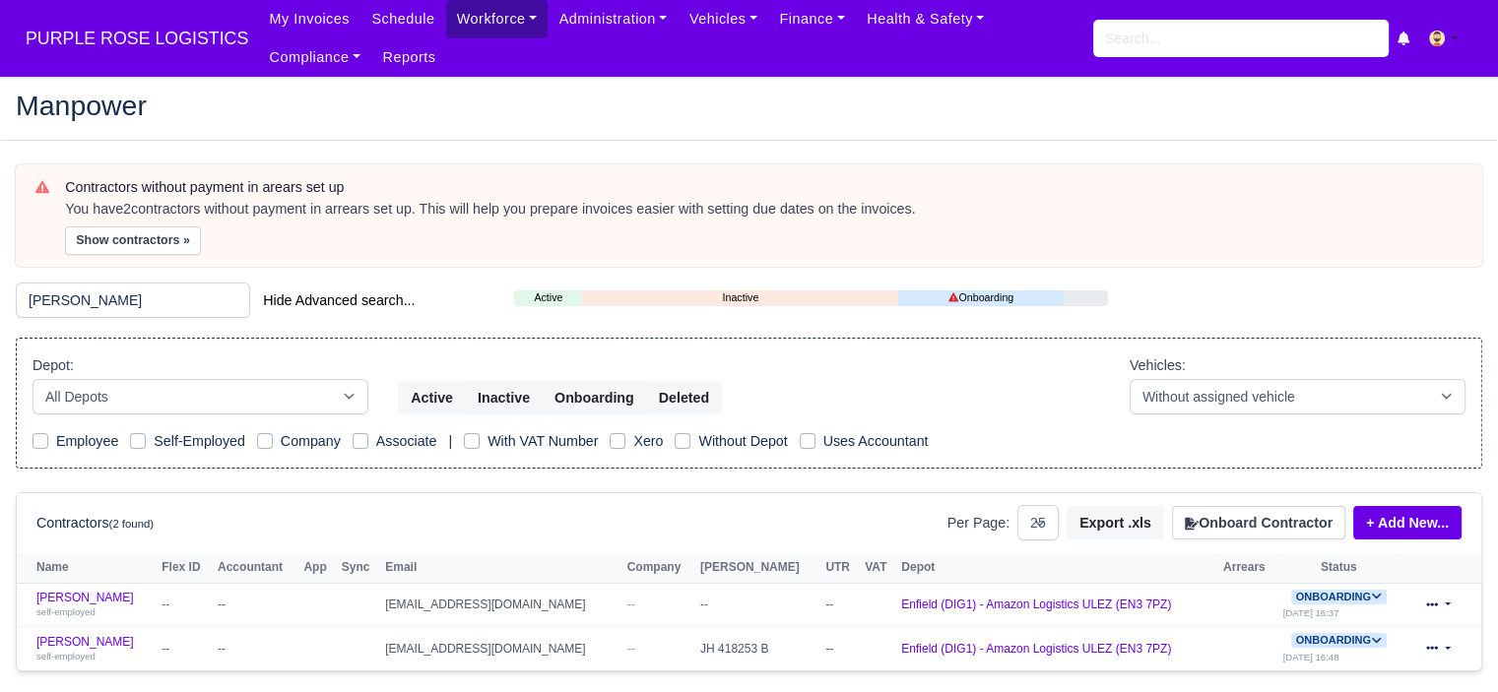
click at [463, 17] on link "Workforce" at bounding box center [497, 19] width 102 height 38
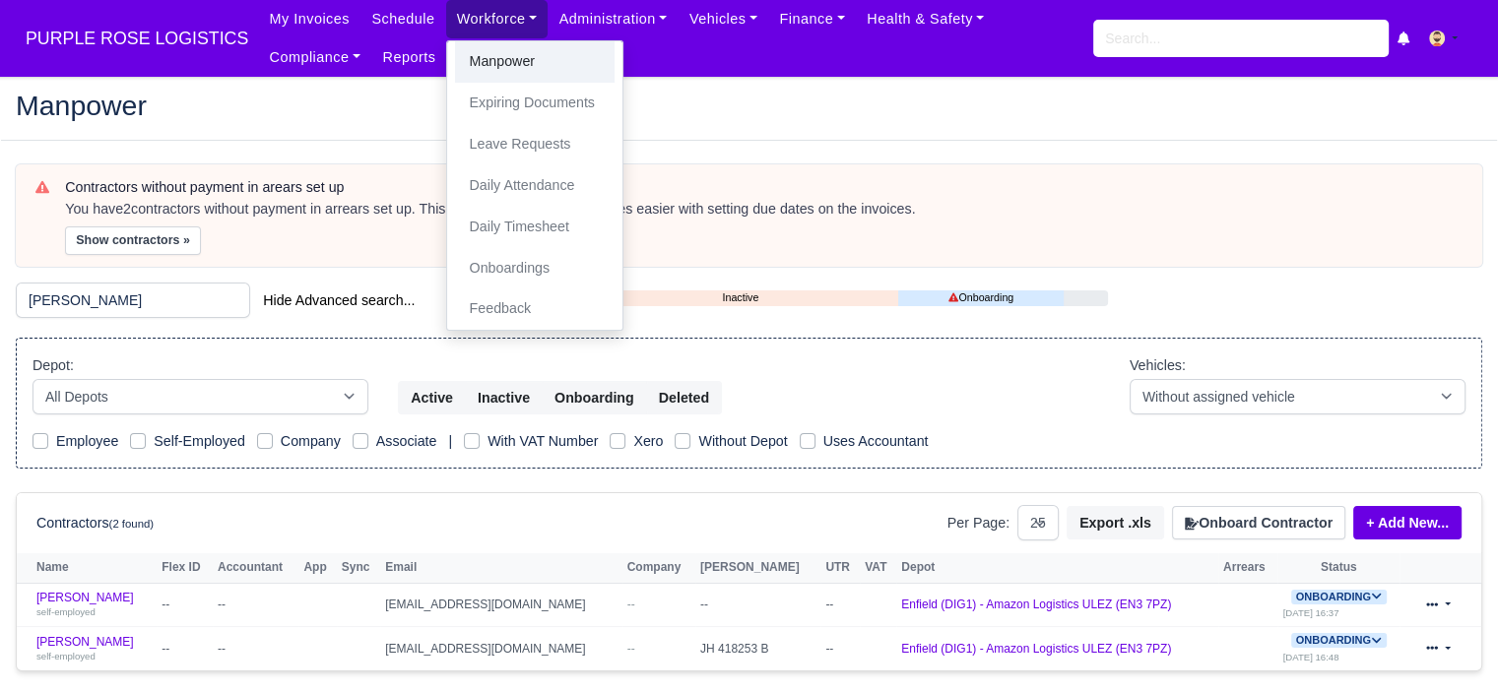
click at [492, 70] on link "Manpower" at bounding box center [535, 61] width 160 height 41
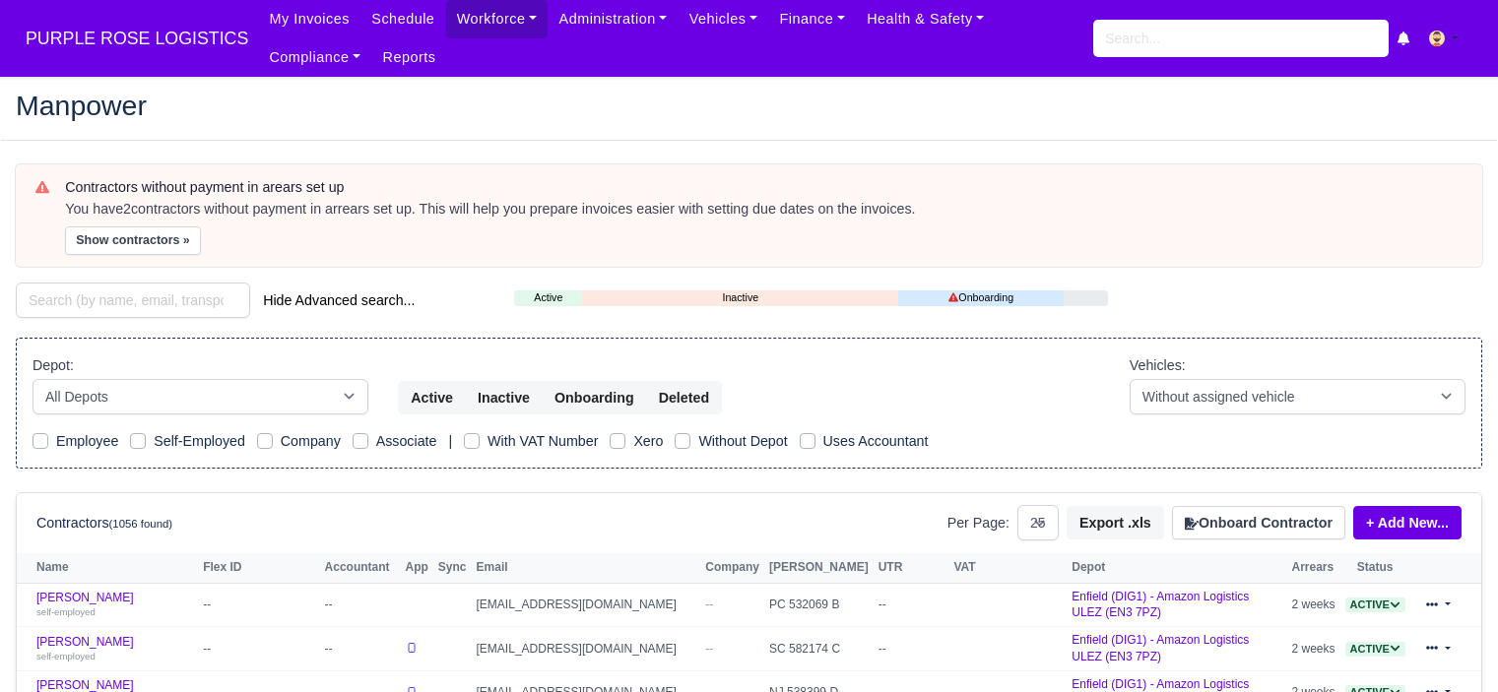
select select "25"
click at [1176, 23] on input "search" at bounding box center [1240, 38] width 295 height 37
type input "dary"
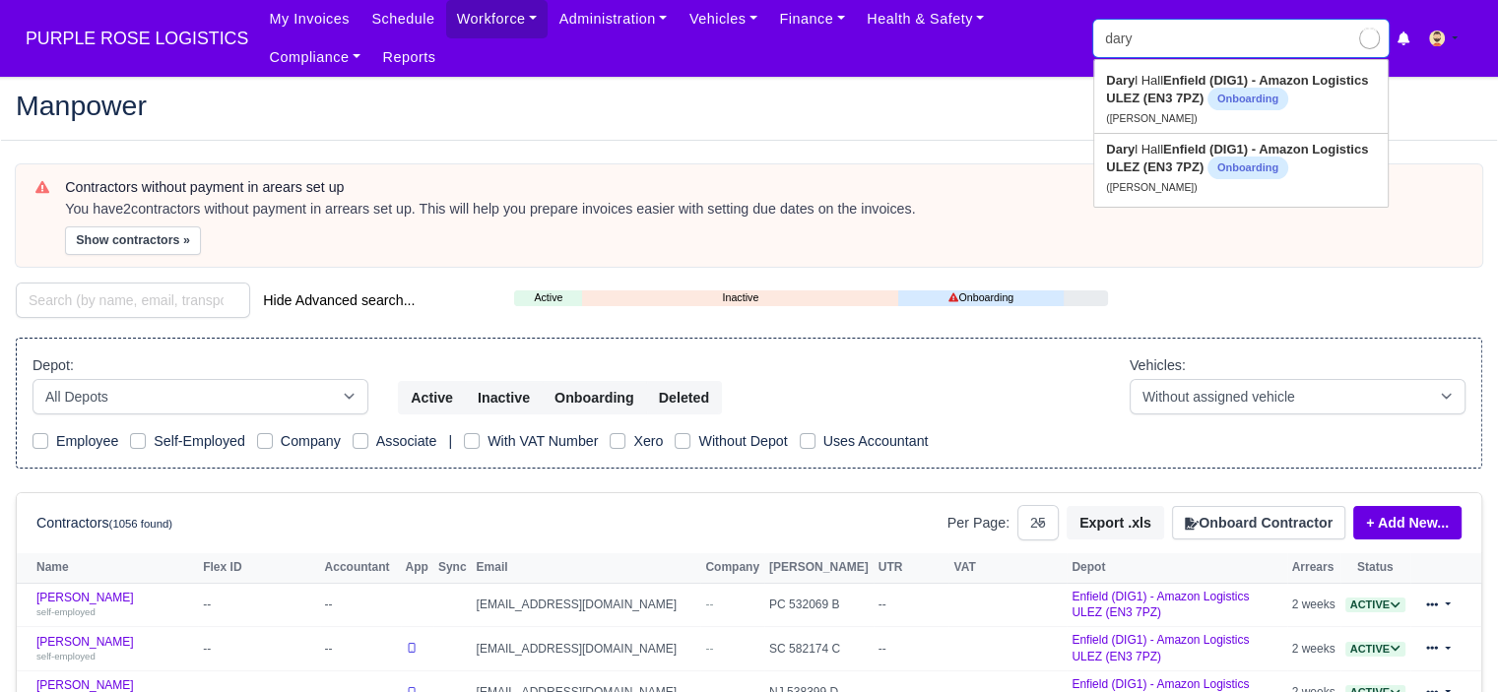
type input "daryl Hall"
click at [1286, 166] on span "Onboarding" at bounding box center [1247, 168] width 81 height 23
type input "[PERSON_NAME]"
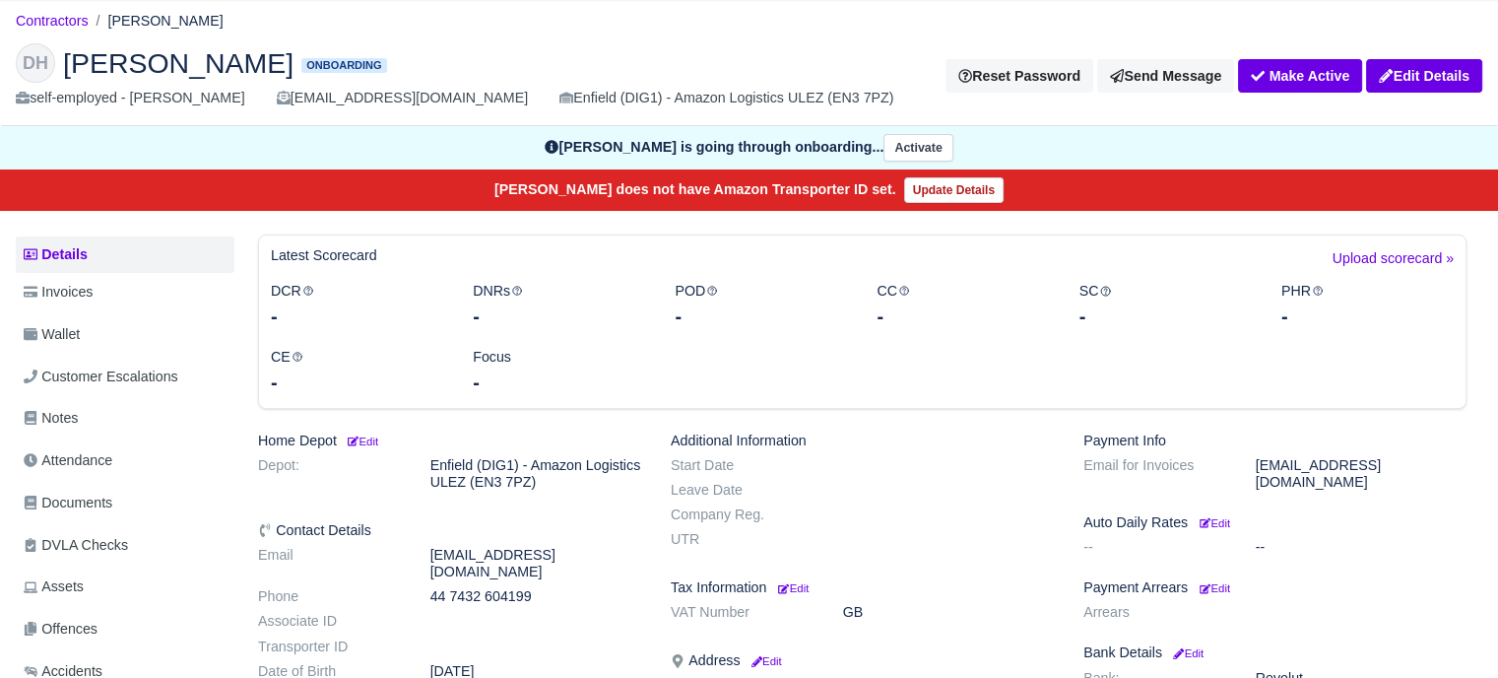
scroll to position [197, 0]
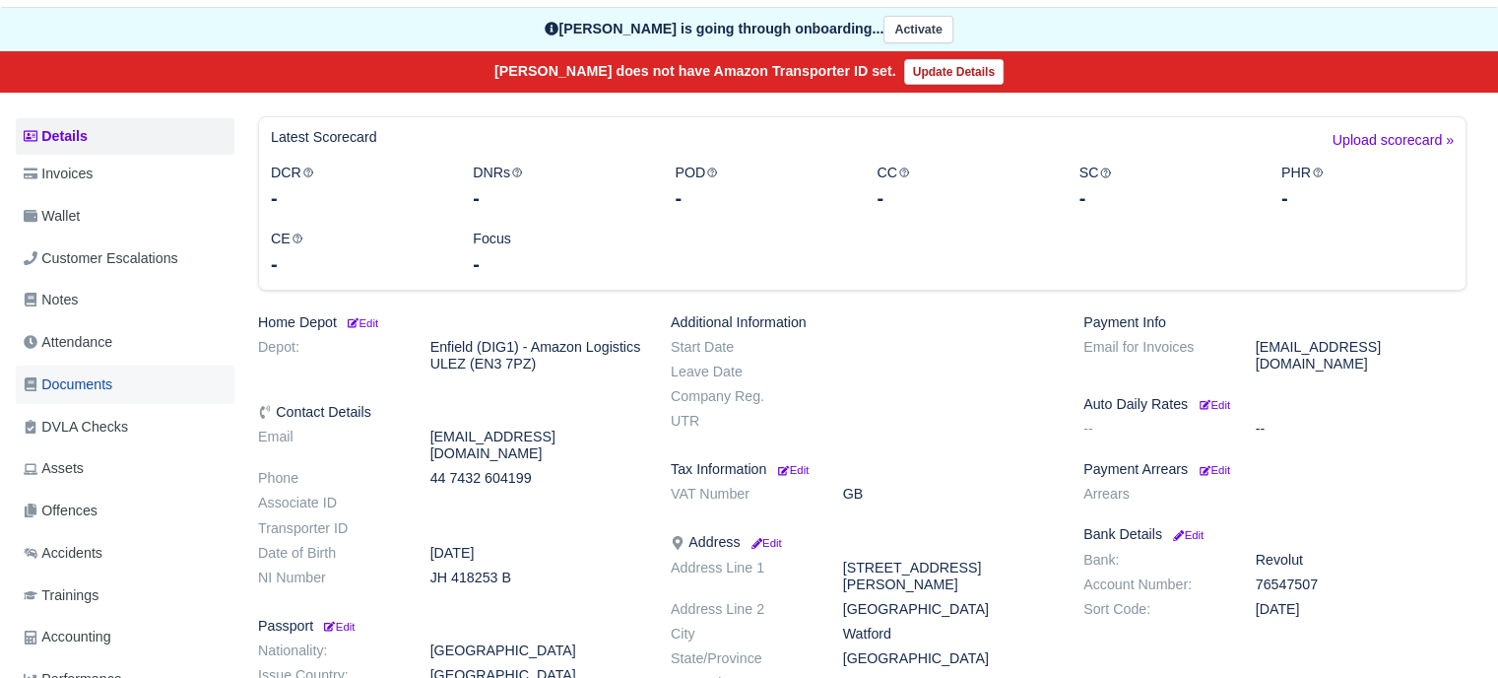
click at [102, 389] on span "Documents" at bounding box center [68, 384] width 89 height 23
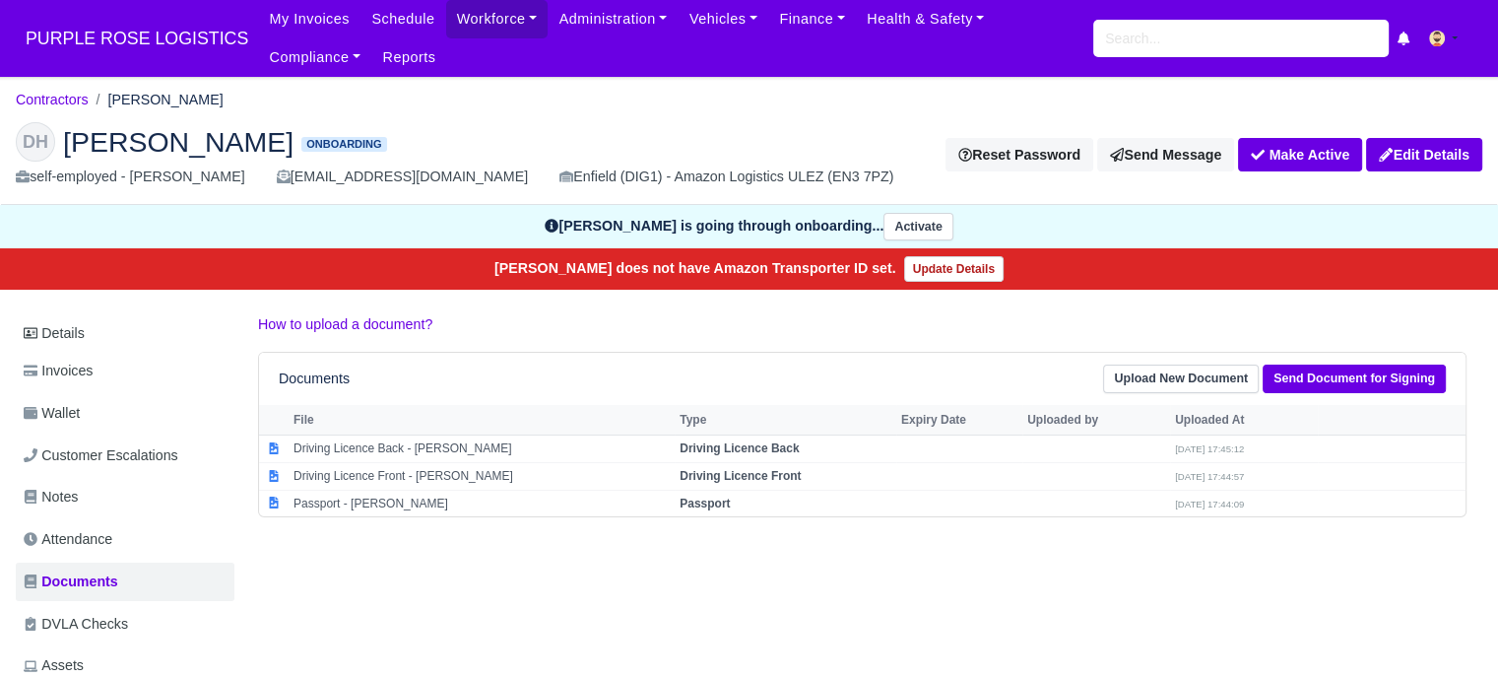
click at [537, 319] on p "How to upload a document?" at bounding box center [862, 324] width 1208 height 23
click at [1225, 42] on input "search" at bounding box center [1240, 38] width 295 height 37
type input "yosi"
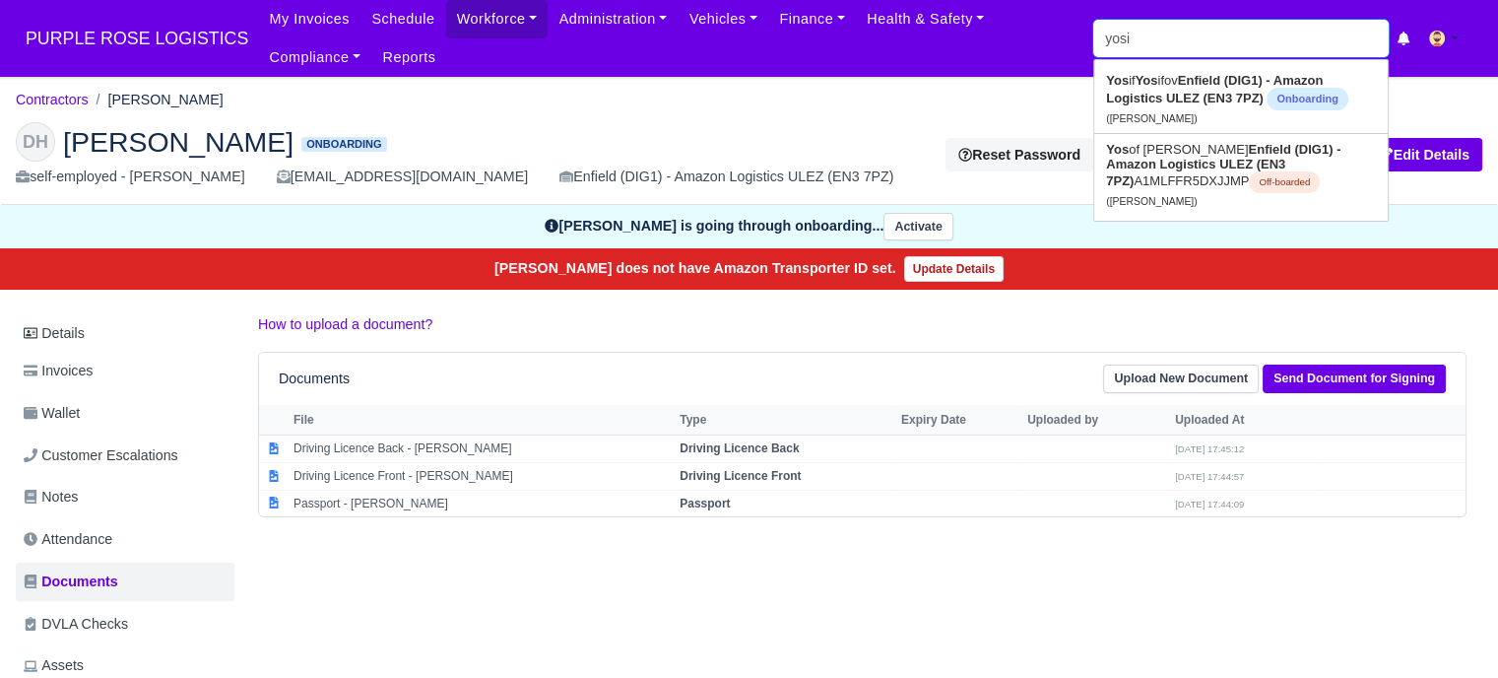
type input "[PERSON_NAME]"
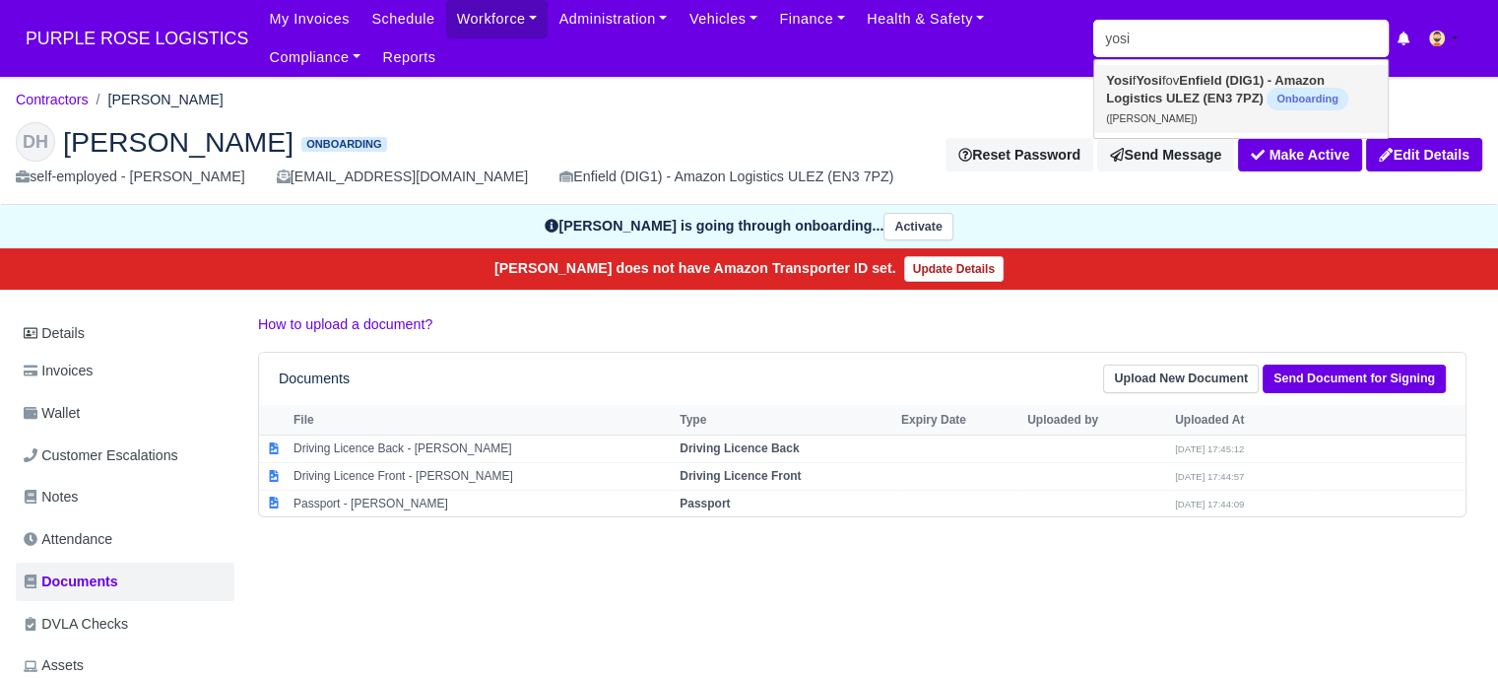
click at [1211, 82] on strong "Enfield (DIG1) - Amazon Logistics ULEZ (EN3 7PZ)" at bounding box center [1215, 89] width 219 height 32
type input "[PERSON_NAME]"
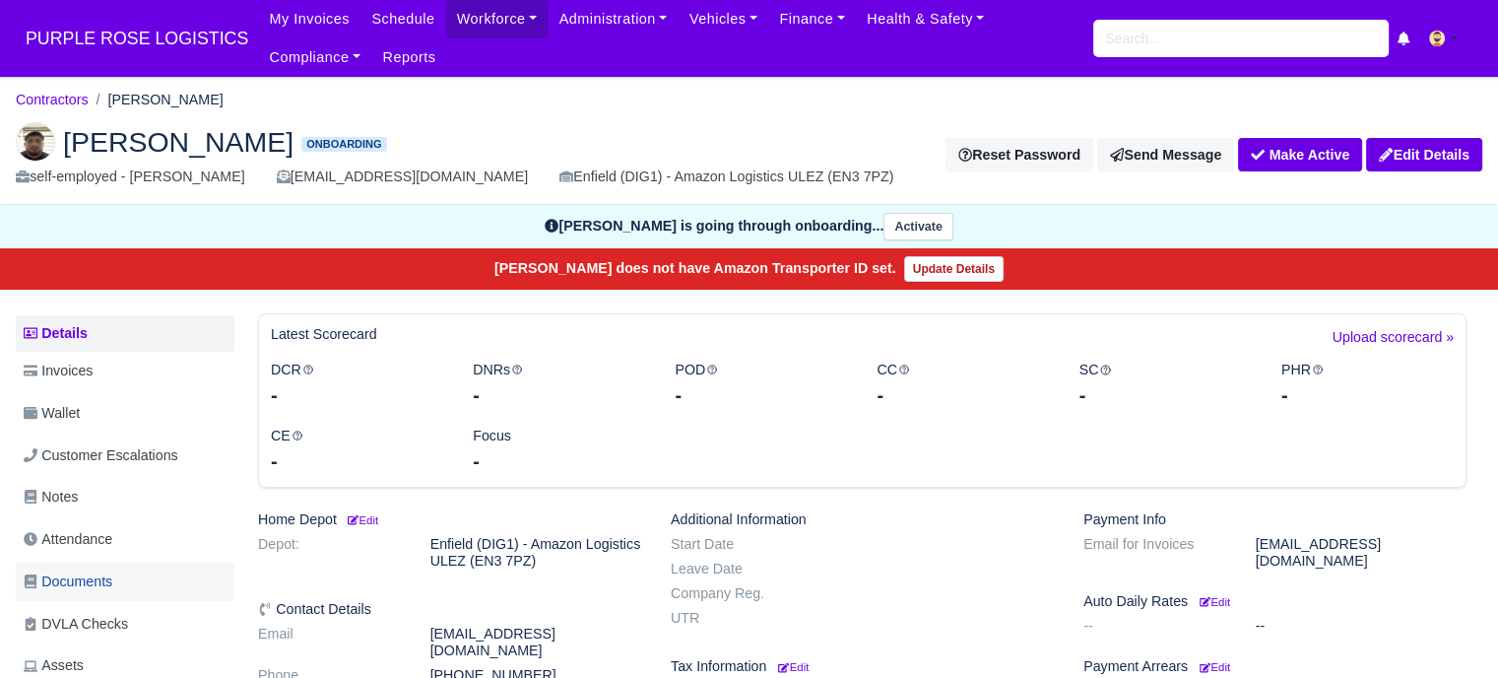
click at [81, 588] on span "Documents" at bounding box center [68, 581] width 89 height 23
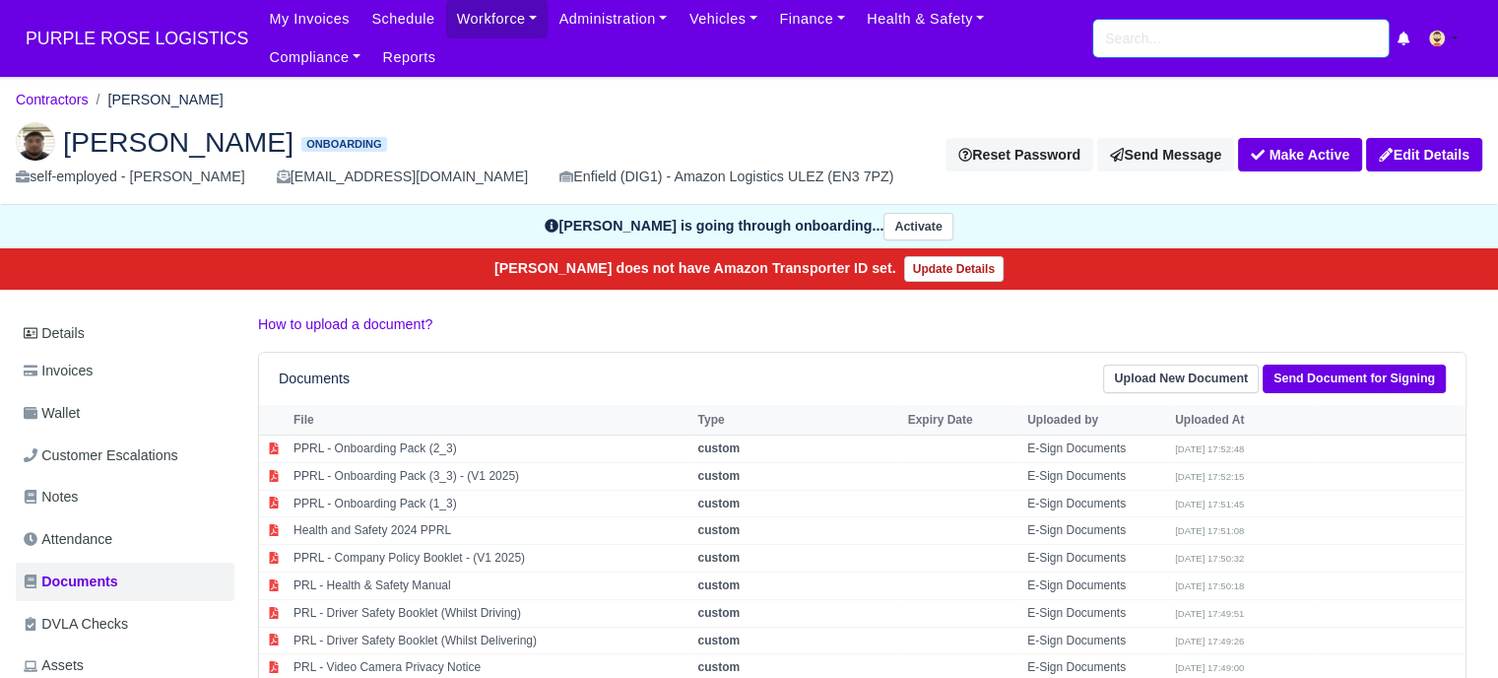
click at [1160, 42] on input "search" at bounding box center [1240, 38] width 295 height 37
type input "dary"
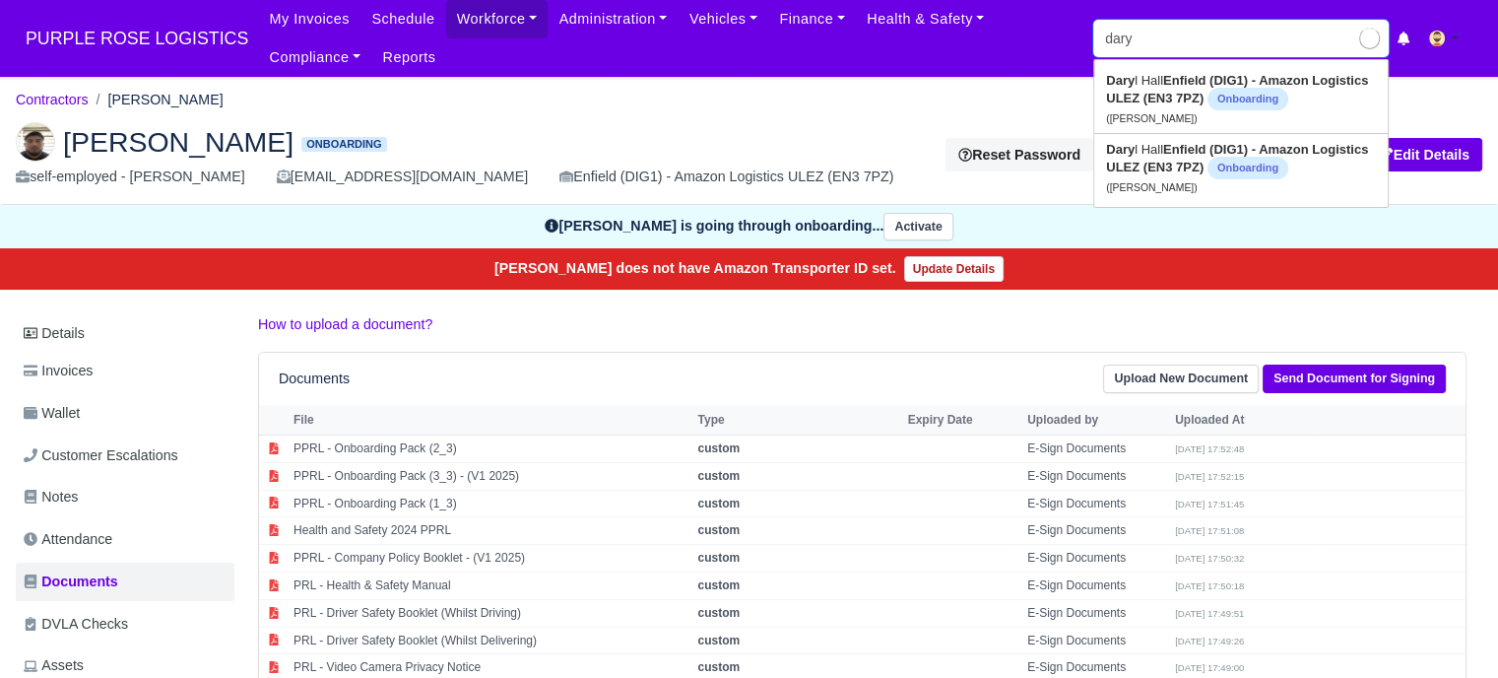
type input "[PERSON_NAME]"
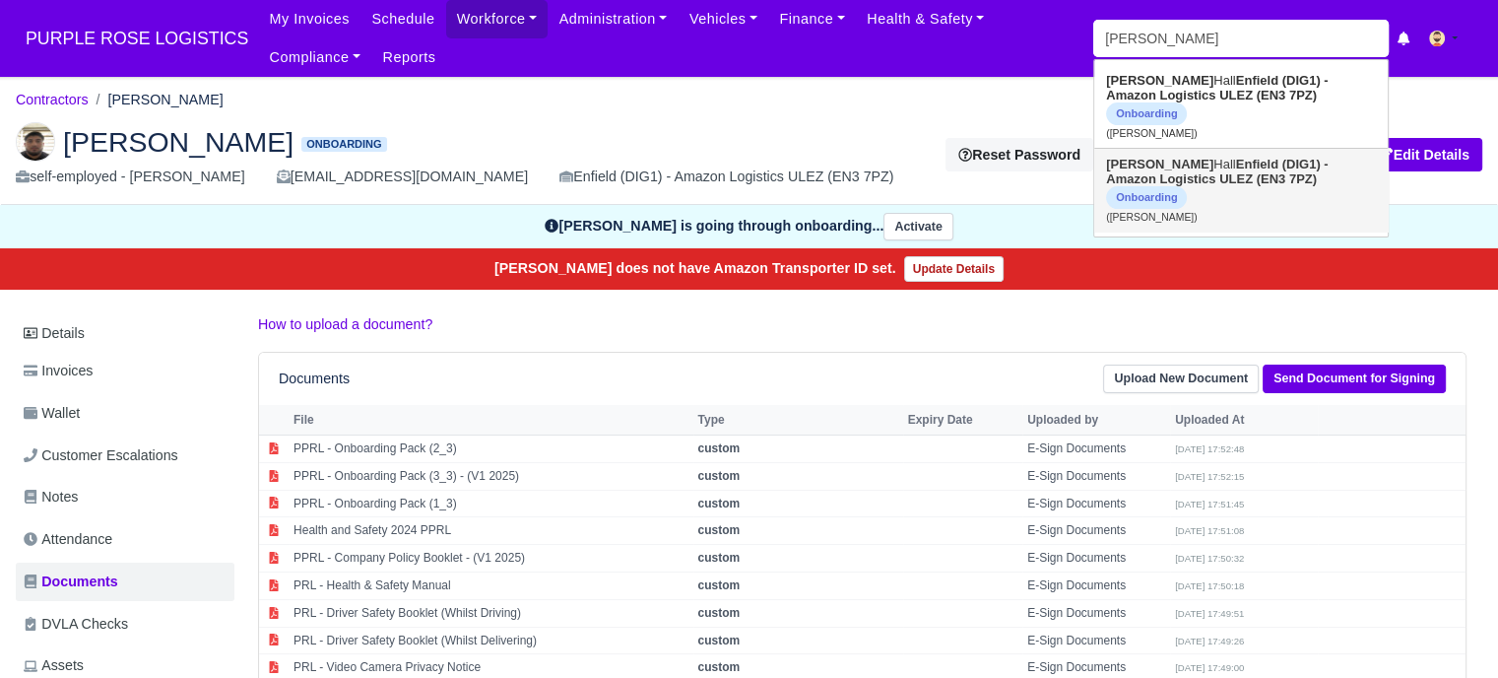
click at [1187, 186] on span "Onboarding" at bounding box center [1146, 197] width 81 height 23
type input "[PERSON_NAME]"
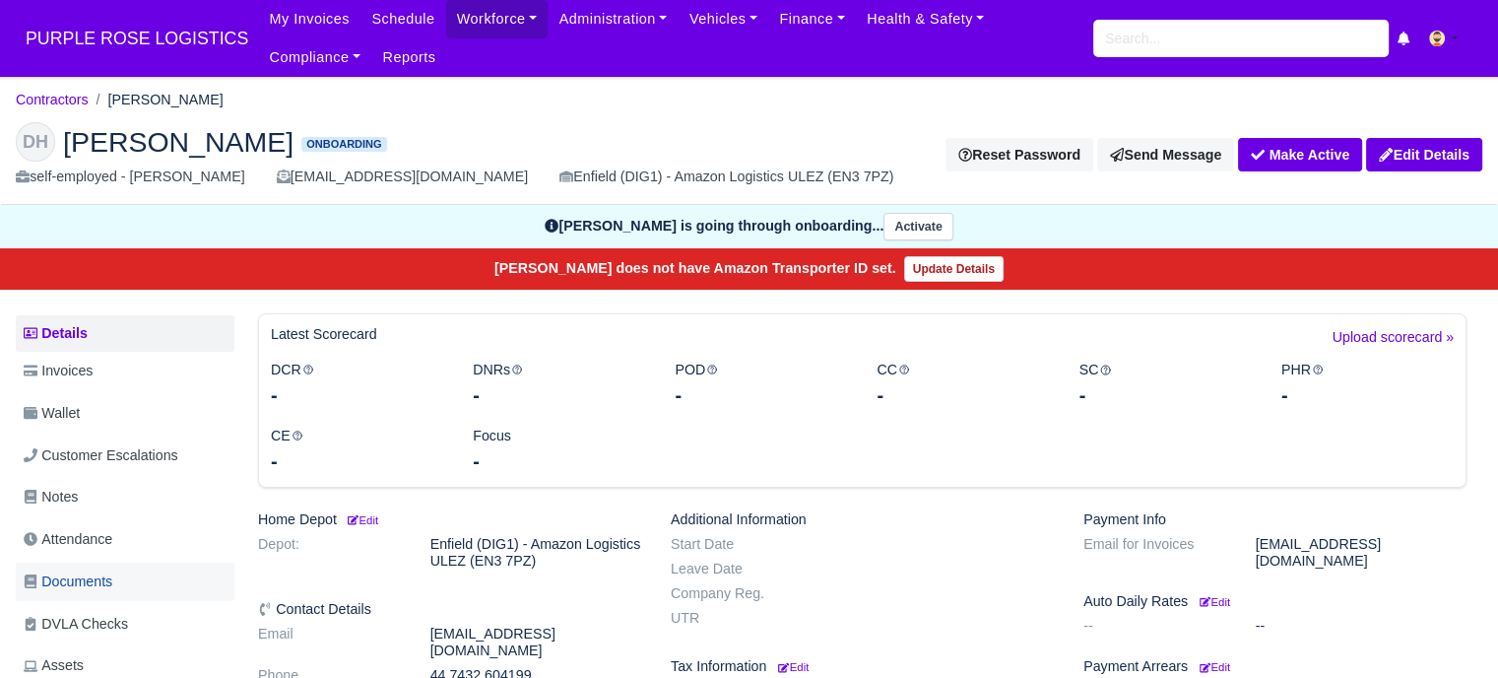
click at [103, 578] on span "Documents" at bounding box center [68, 581] width 89 height 23
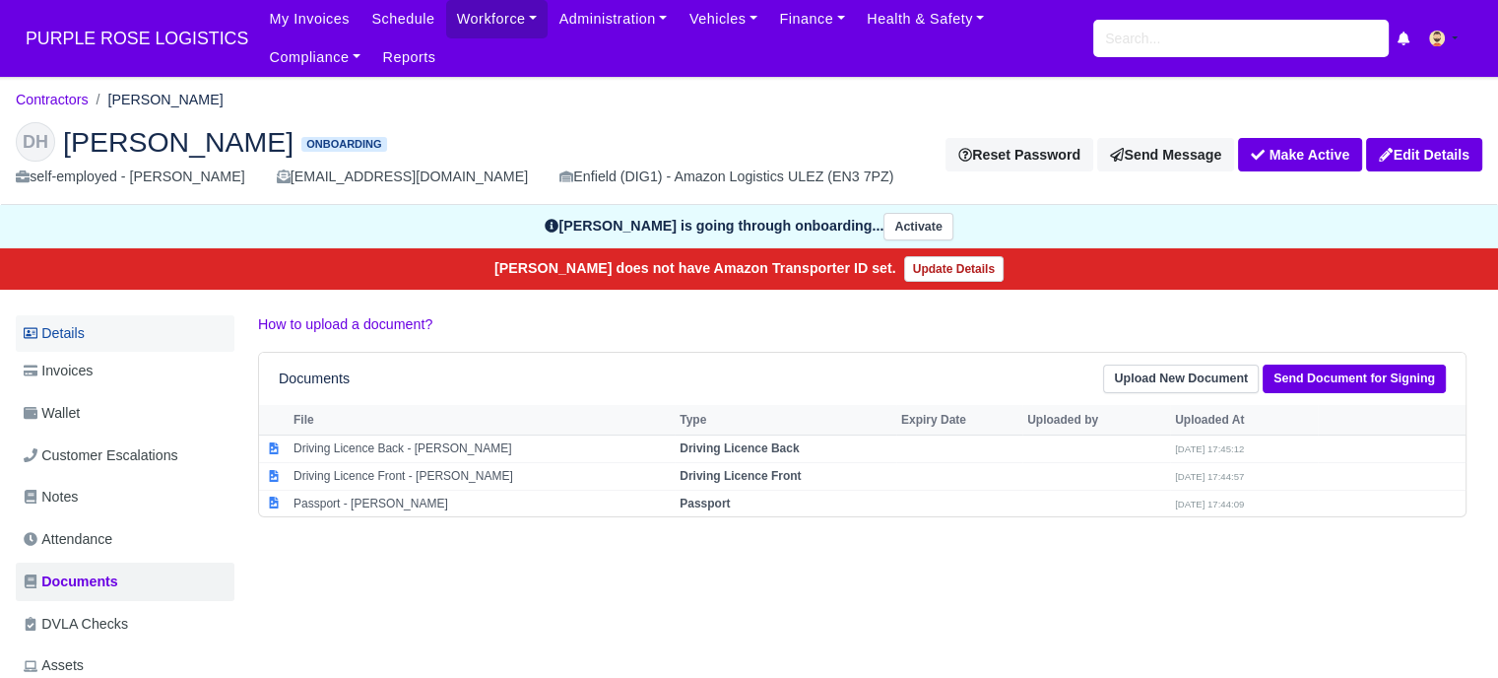
click at [100, 346] on link "Details" at bounding box center [125, 333] width 219 height 36
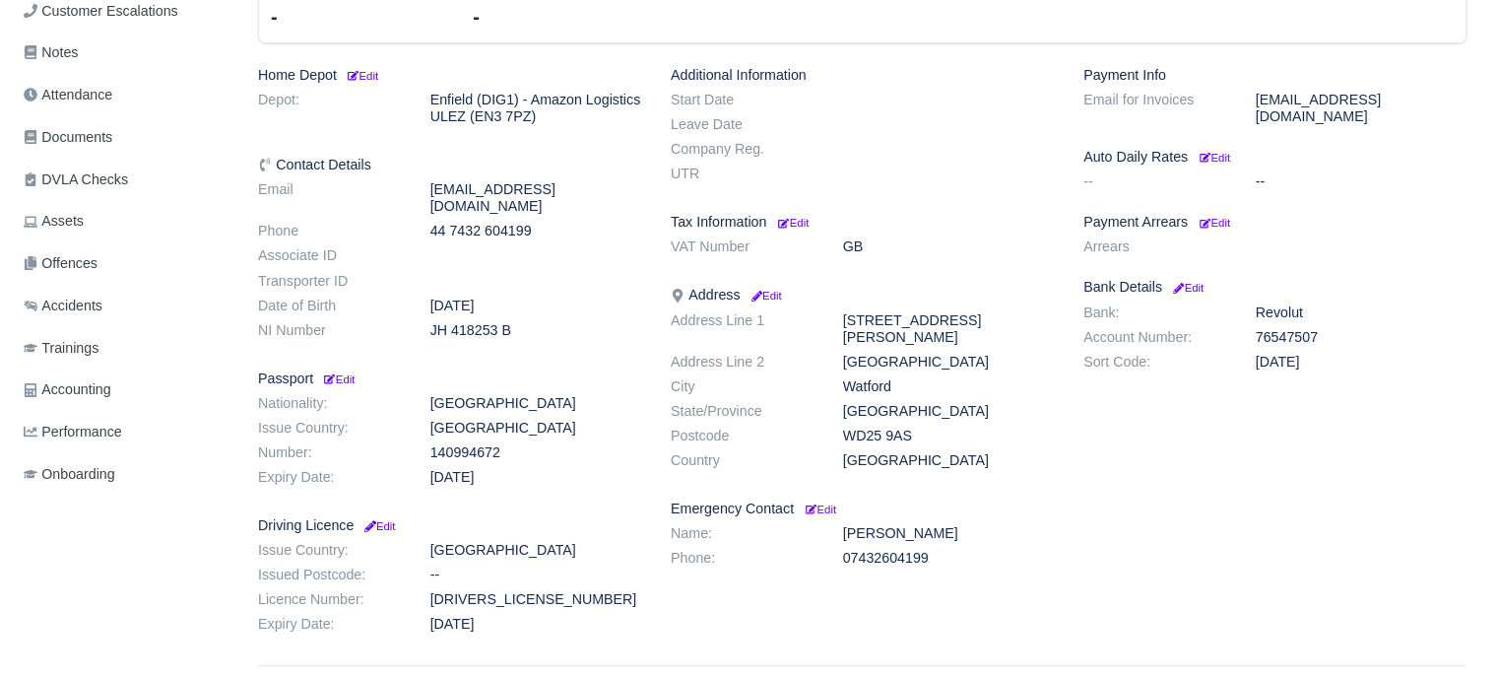
scroll to position [488, 0]
